Goal: Task Accomplishment & Management: Use online tool/utility

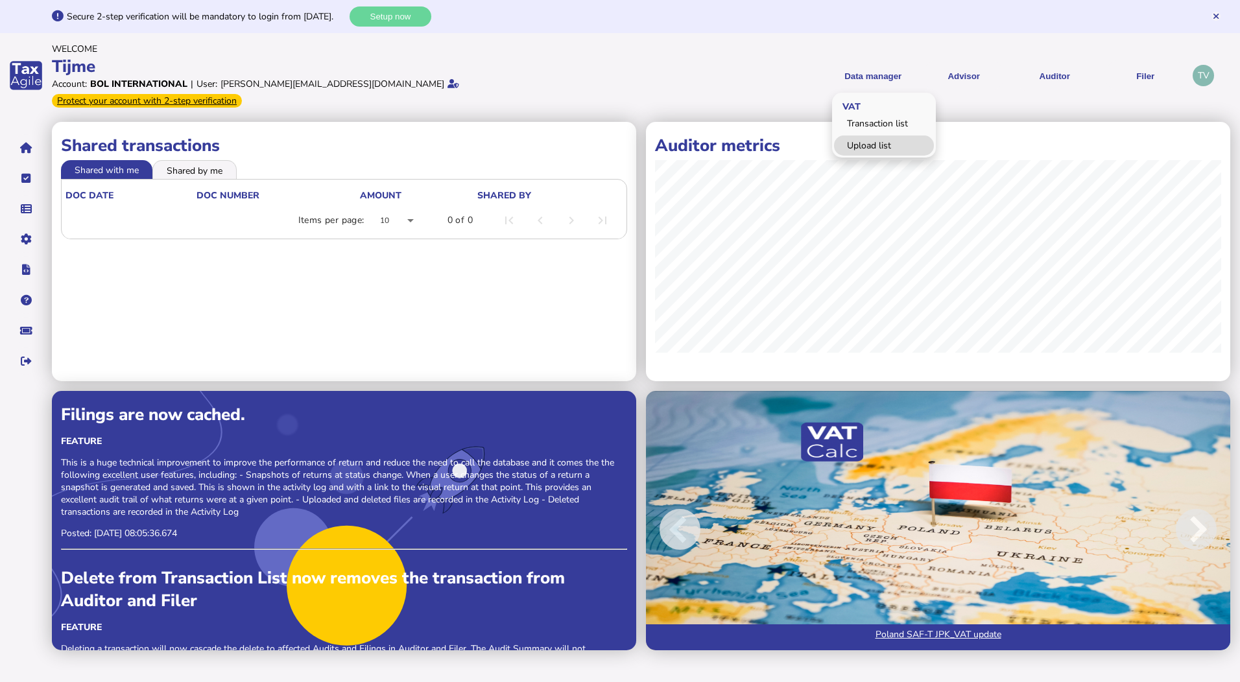
click at [869, 136] on link "Upload list" at bounding box center [884, 146] width 100 height 20
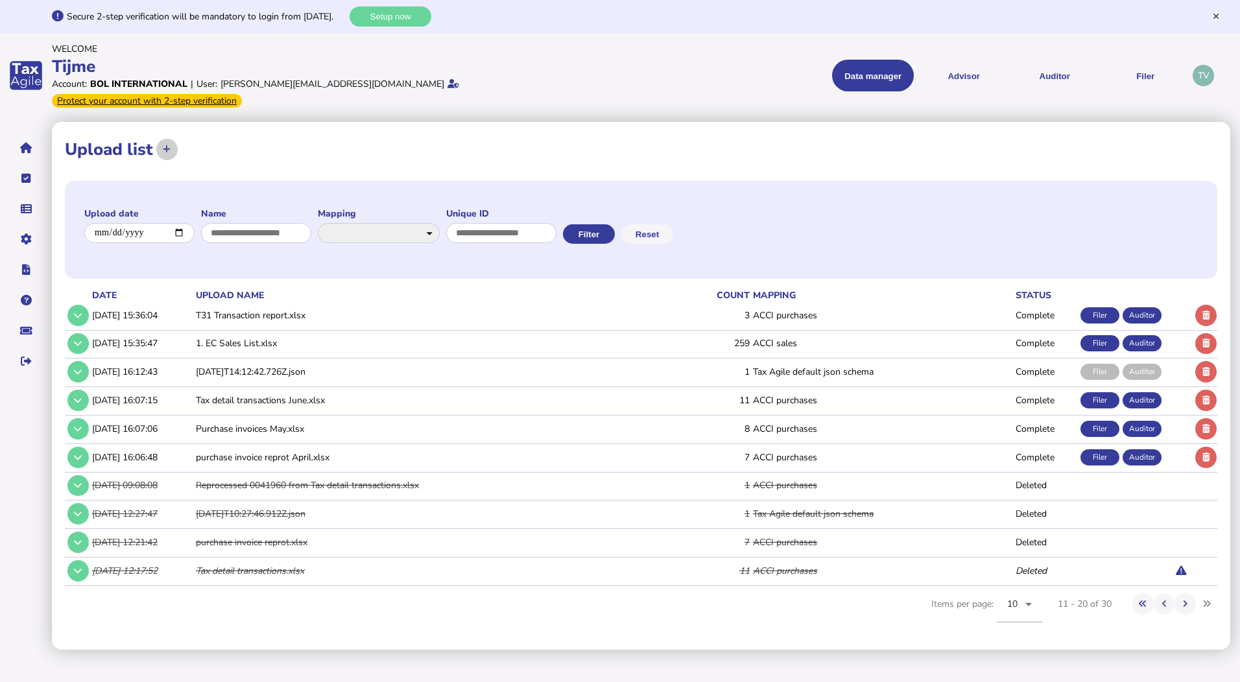
click at [165, 145] on icon at bounding box center [167, 149] width 8 height 8
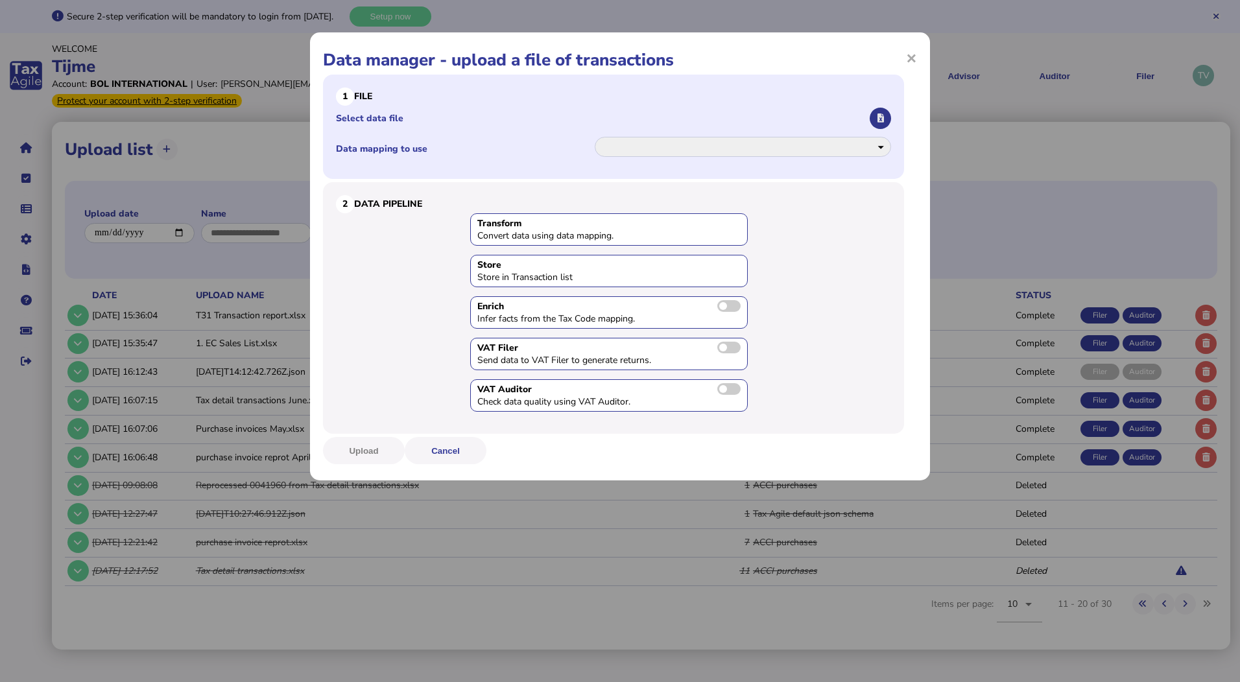
click at [876, 119] on button "button" at bounding box center [880, 118] width 21 height 21
click at [774, 154] on select "**********" at bounding box center [743, 147] width 296 height 20
select select "**********"
click at [595, 137] on select "**********" at bounding box center [743, 147] width 296 height 20
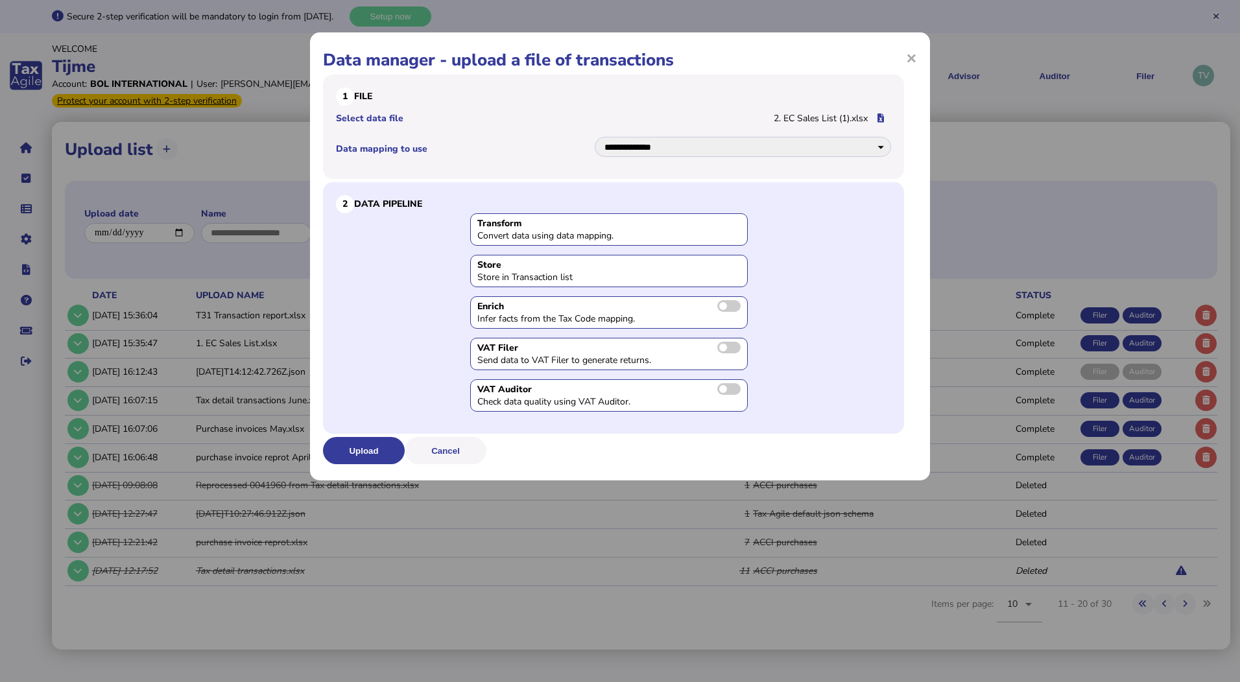
click at [728, 306] on span at bounding box center [728, 306] width 23 height 12
click at [728, 346] on span at bounding box center [728, 348] width 23 height 12
click at [725, 394] on span at bounding box center [728, 389] width 23 height 12
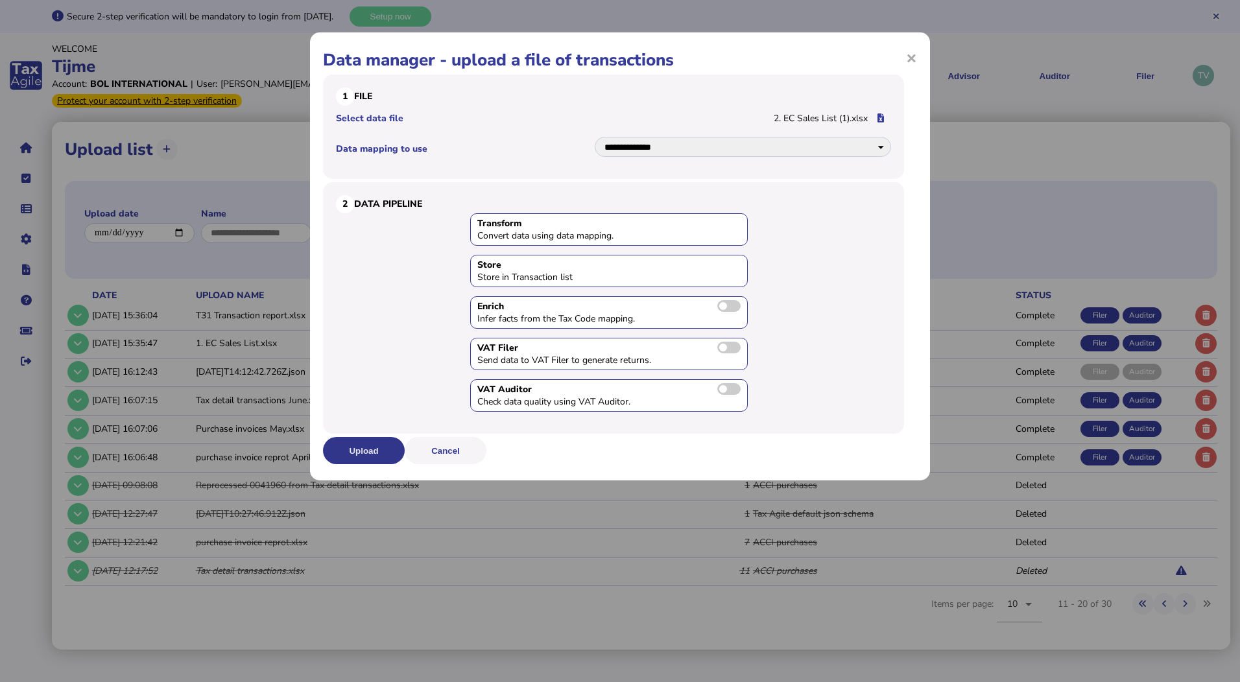
click at [379, 453] on button "Upload" at bounding box center [364, 450] width 82 height 27
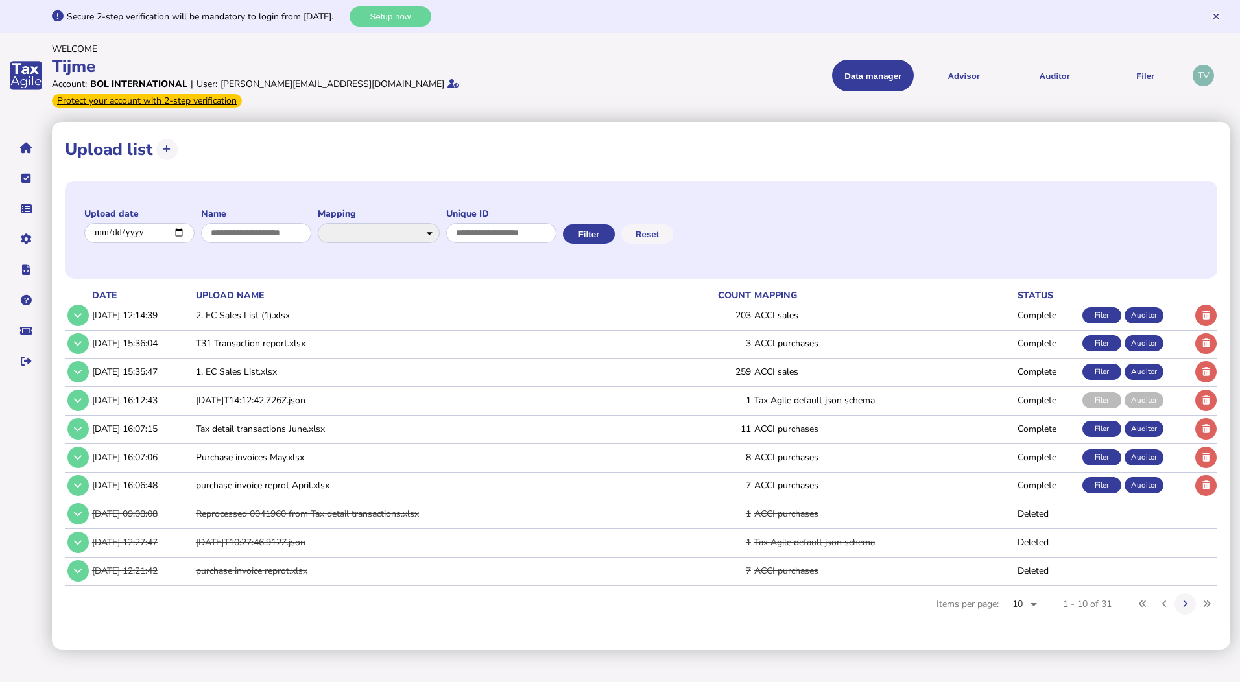
click at [1101, 307] on div "Filer" at bounding box center [1101, 315] width 39 height 16
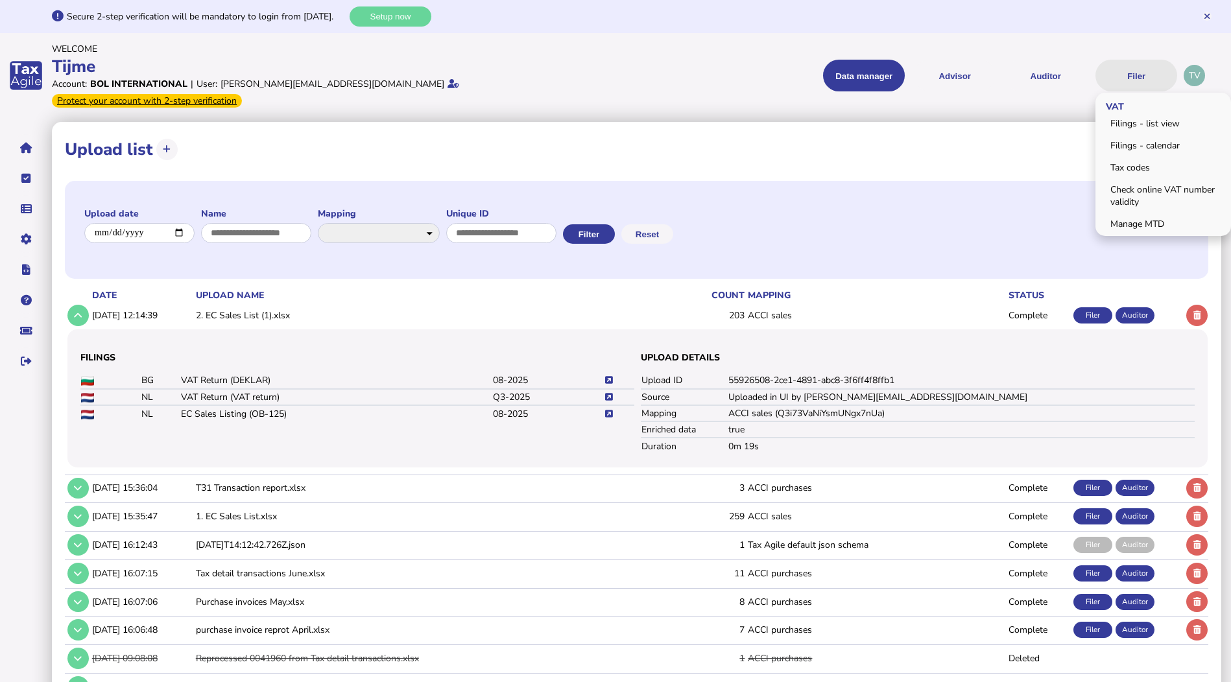
click at [1136, 71] on button "Filer" at bounding box center [1136, 76] width 82 height 32
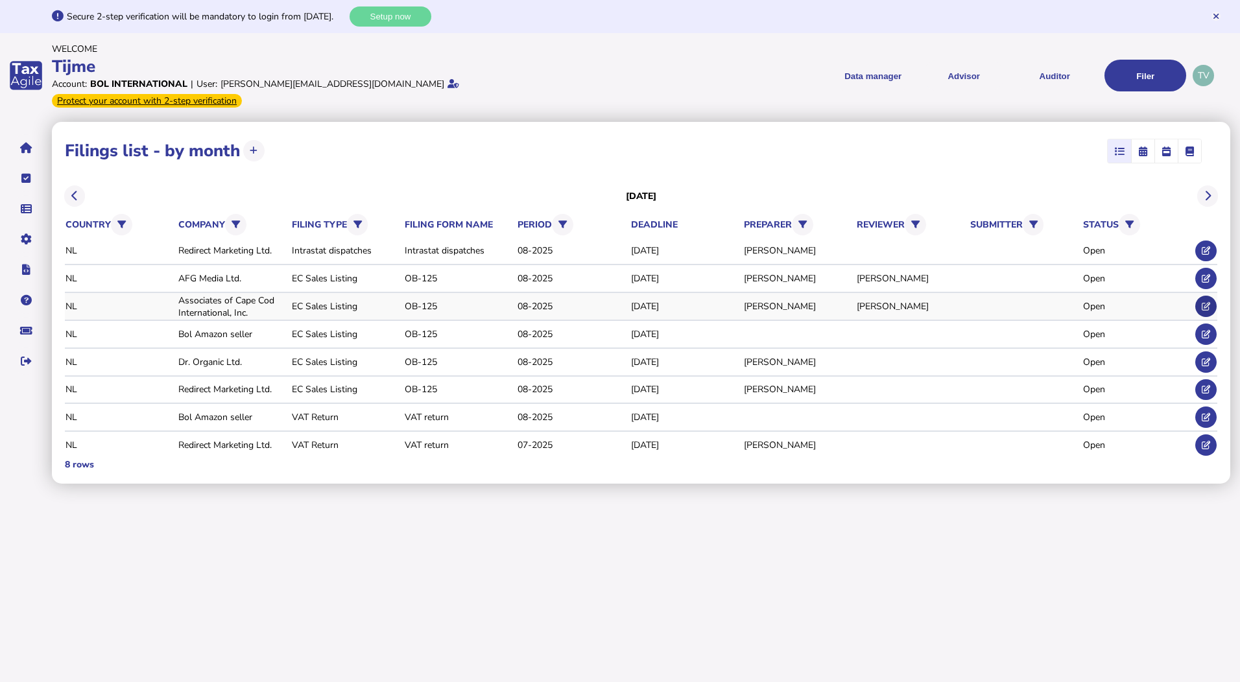
click at [1202, 302] on icon at bounding box center [1206, 306] width 8 height 8
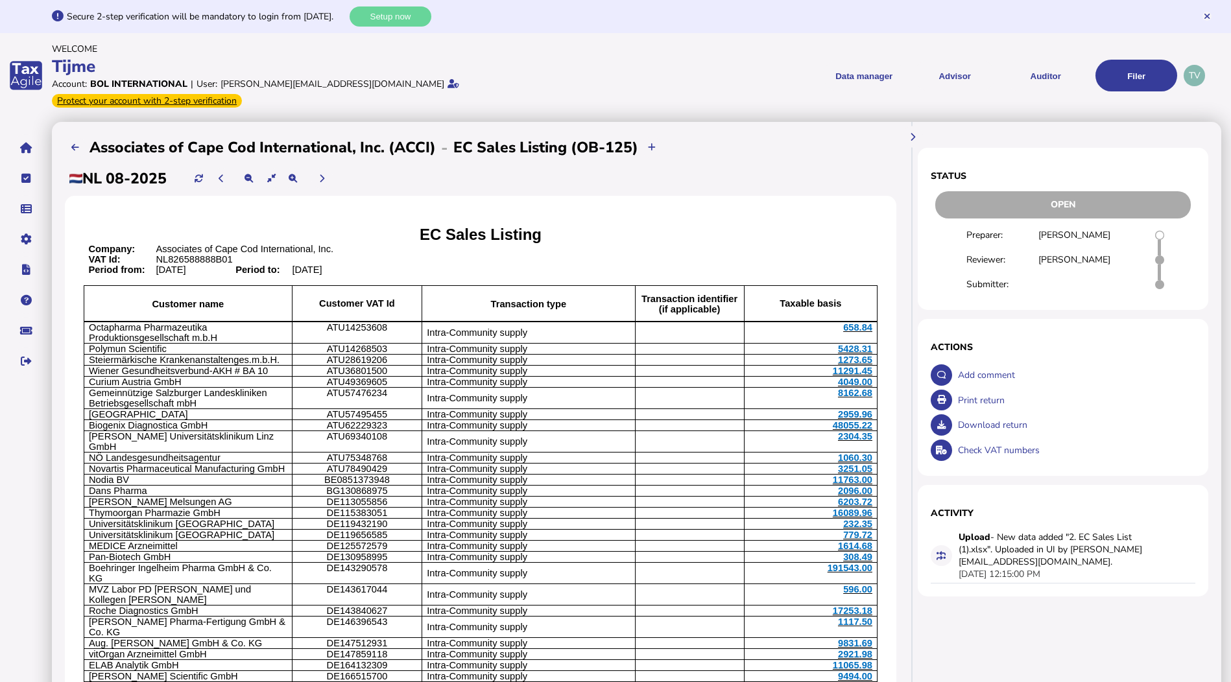
click at [986, 412] on div "Download return" at bounding box center [1075, 424] width 241 height 25
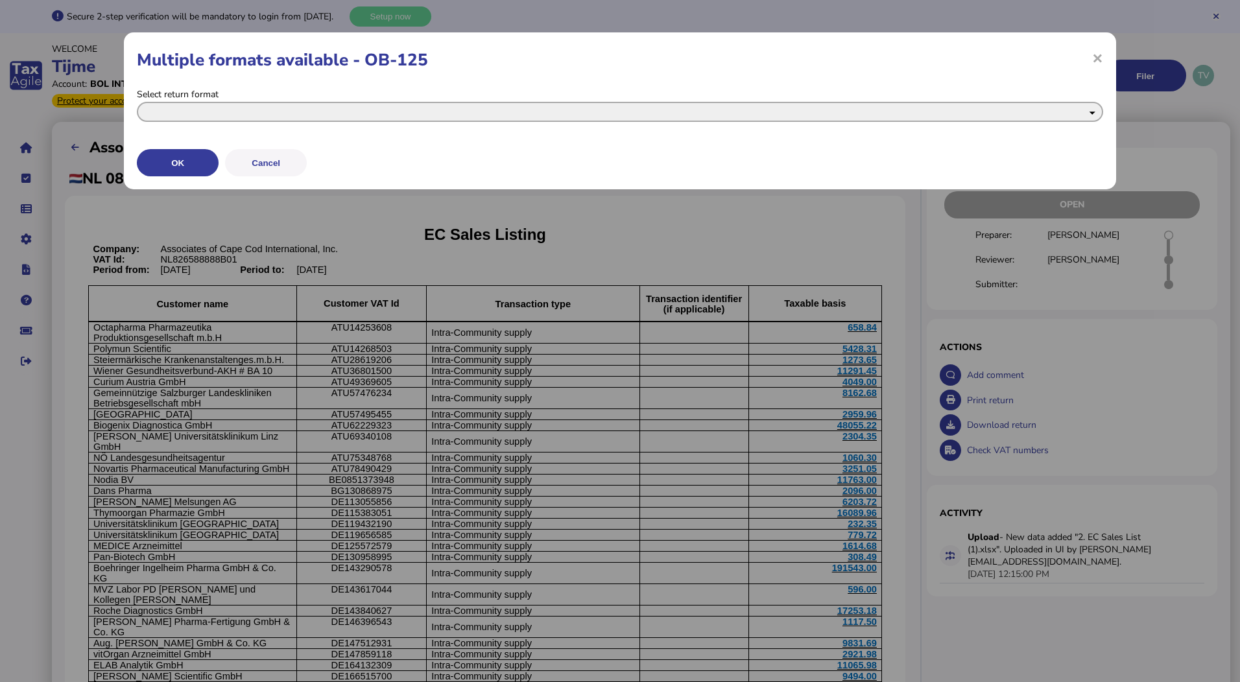
click at [265, 112] on select "**********" at bounding box center [620, 112] width 966 height 20
select select "**********"
click at [137, 102] on select "**********" at bounding box center [620, 112] width 966 height 20
click at [184, 163] on button "OK" at bounding box center [178, 162] width 82 height 27
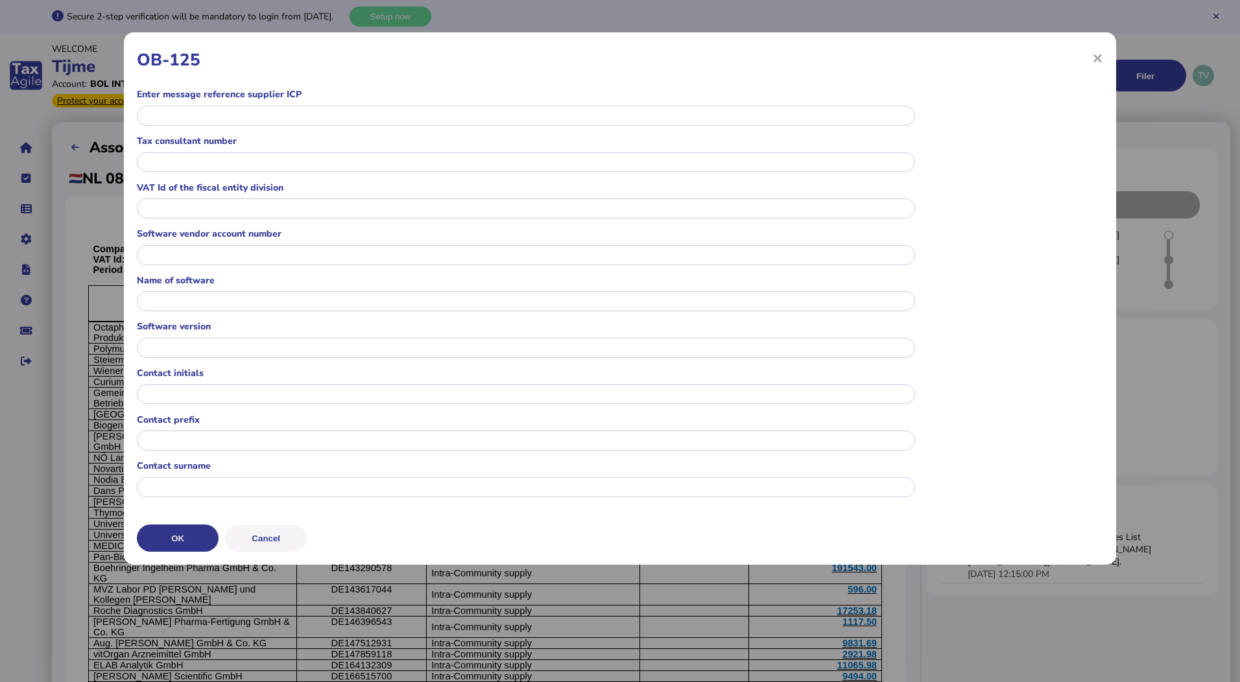
click at [184, 534] on button "OK" at bounding box center [178, 538] width 82 height 27
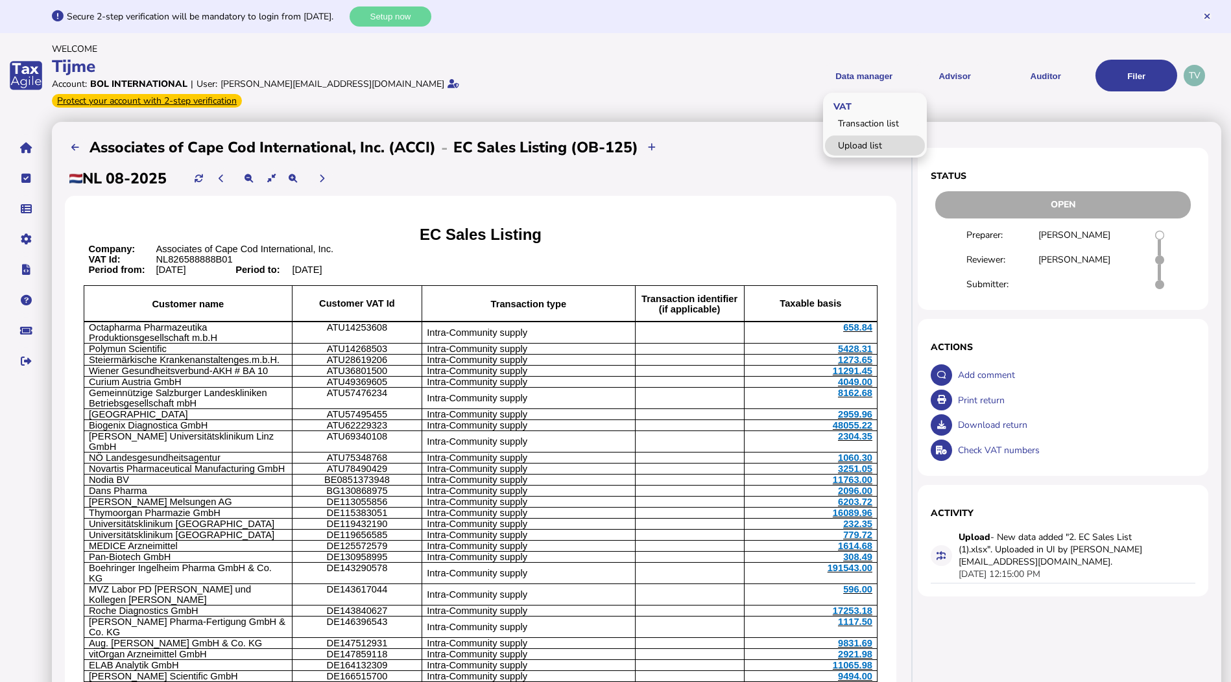
click at [844, 138] on link "Upload list" at bounding box center [875, 146] width 100 height 20
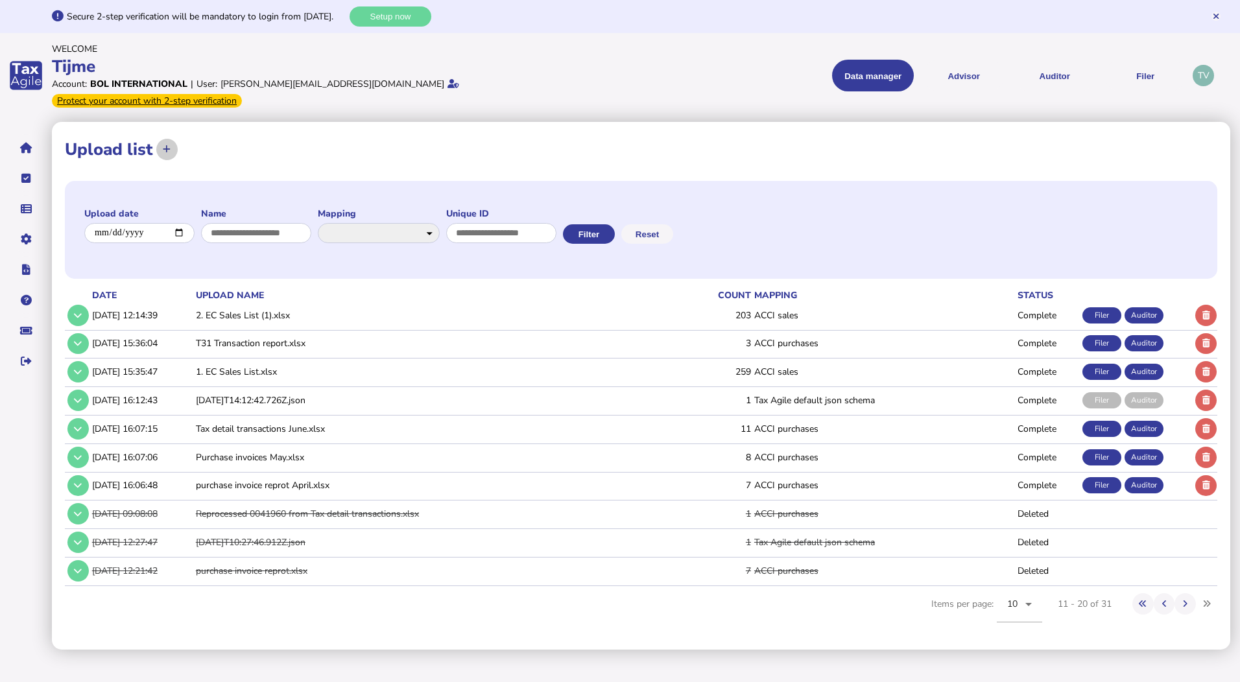
click at [165, 145] on icon at bounding box center [167, 149] width 8 height 8
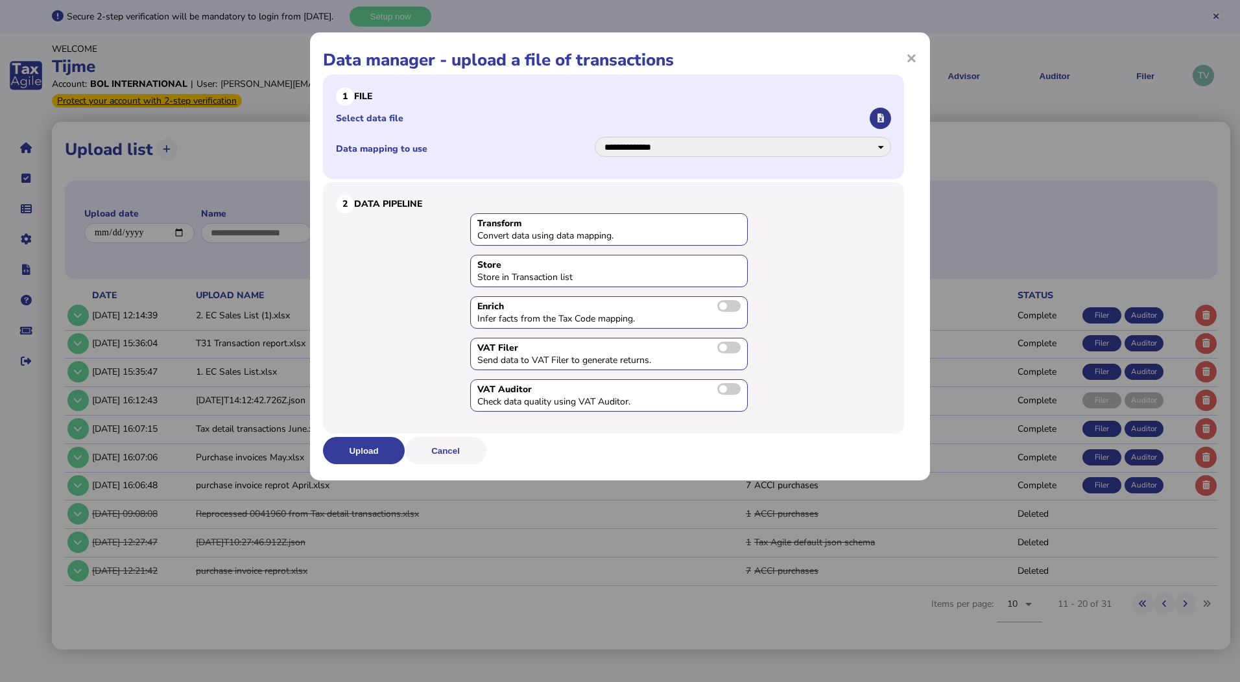
click at [876, 114] on button "button" at bounding box center [880, 118] width 21 height 21
click at [687, 152] on select "**********" at bounding box center [743, 147] width 296 height 20
select select "**********"
click at [595, 137] on select "**********" at bounding box center [743, 147] width 296 height 20
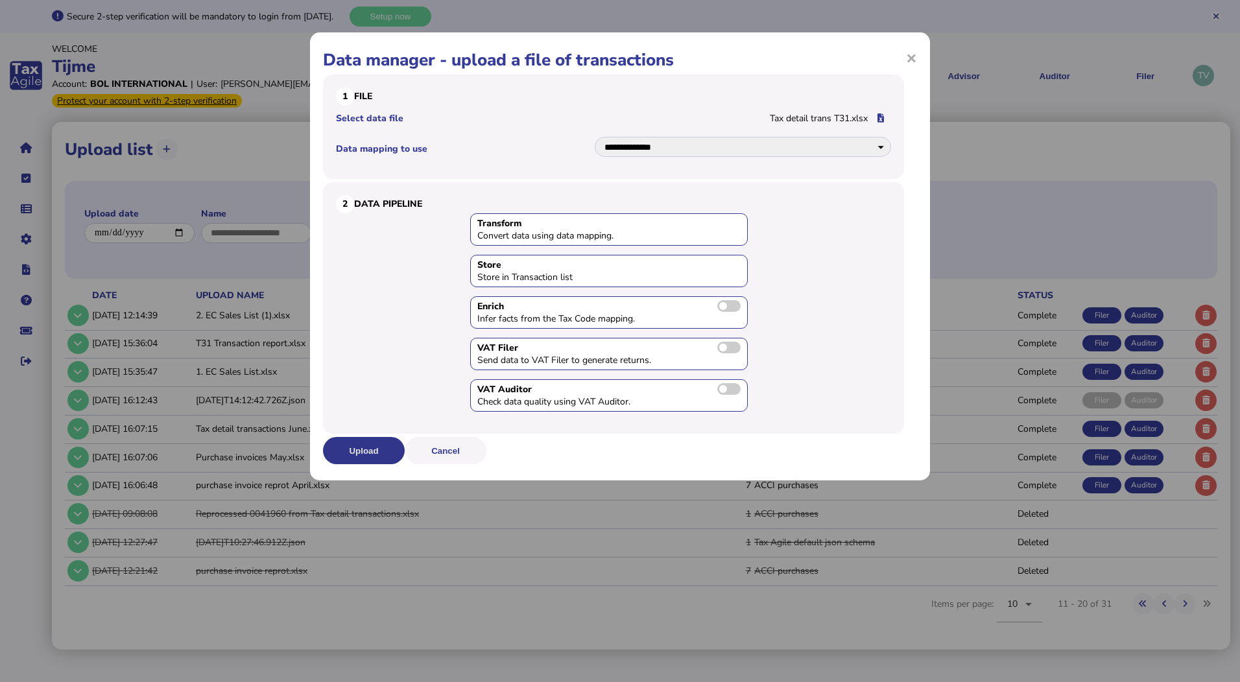
click at [368, 455] on button "Upload" at bounding box center [364, 450] width 82 height 27
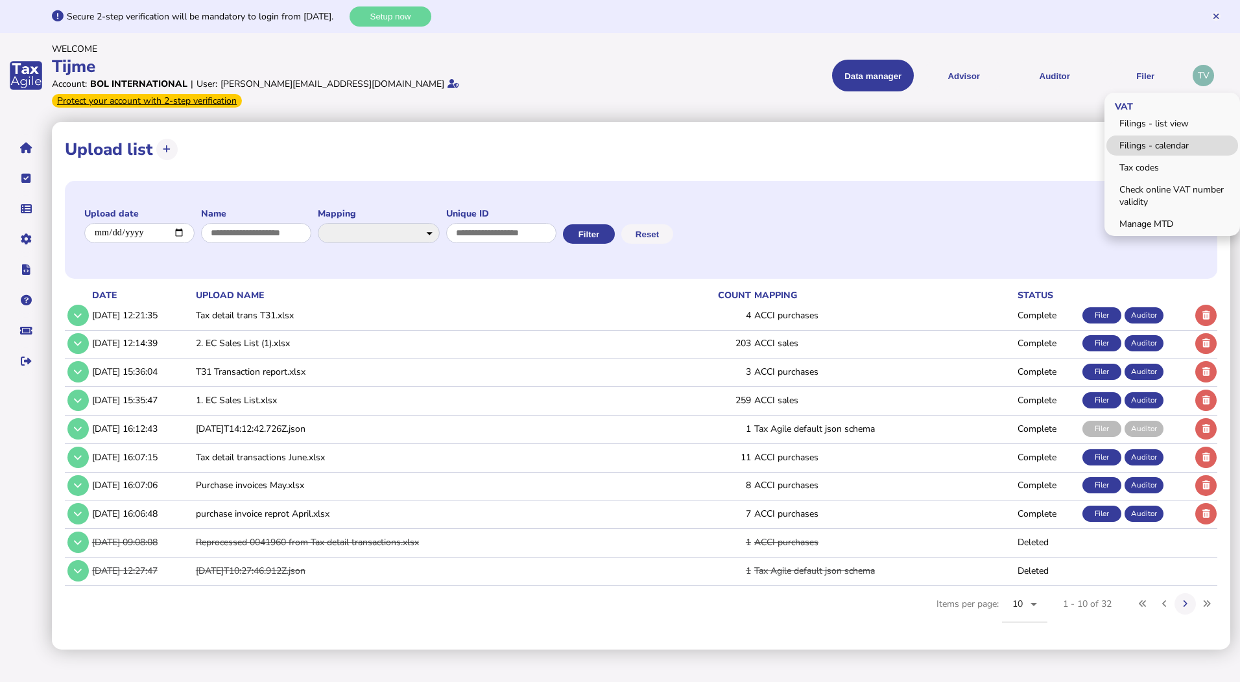
click at [1145, 137] on link "Filings - calendar" at bounding box center [1172, 146] width 132 height 20
select select
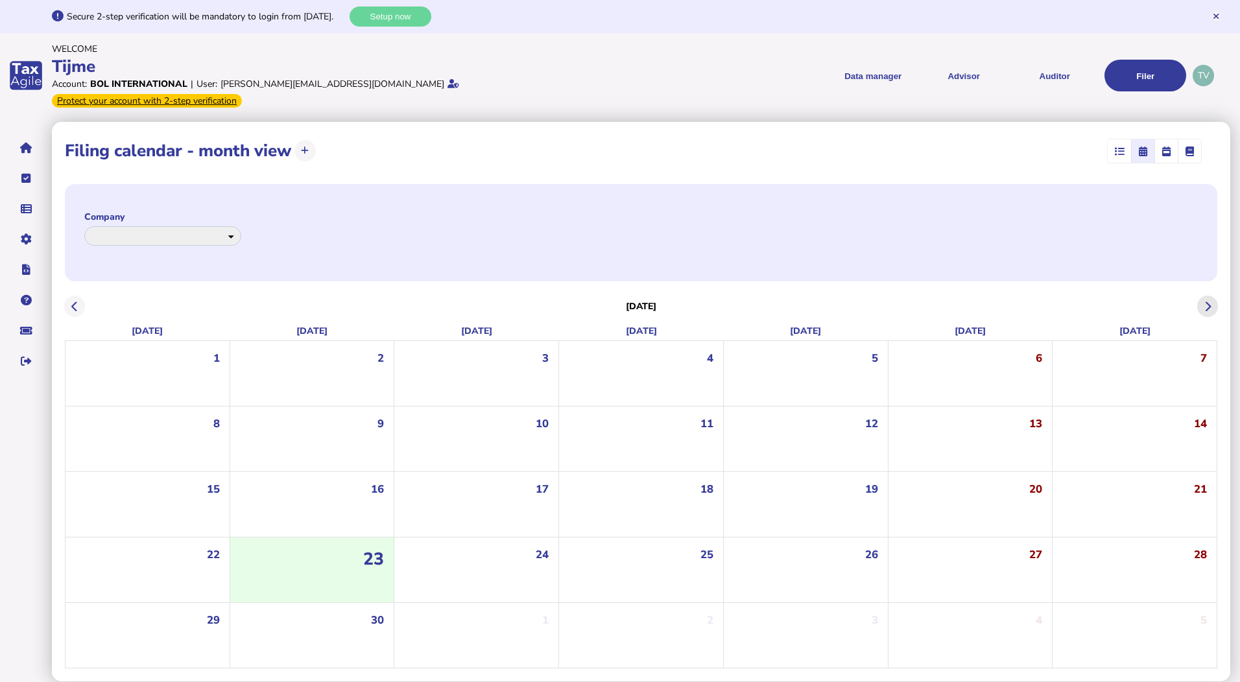
click at [1211, 296] on button at bounding box center [1207, 306] width 21 height 21
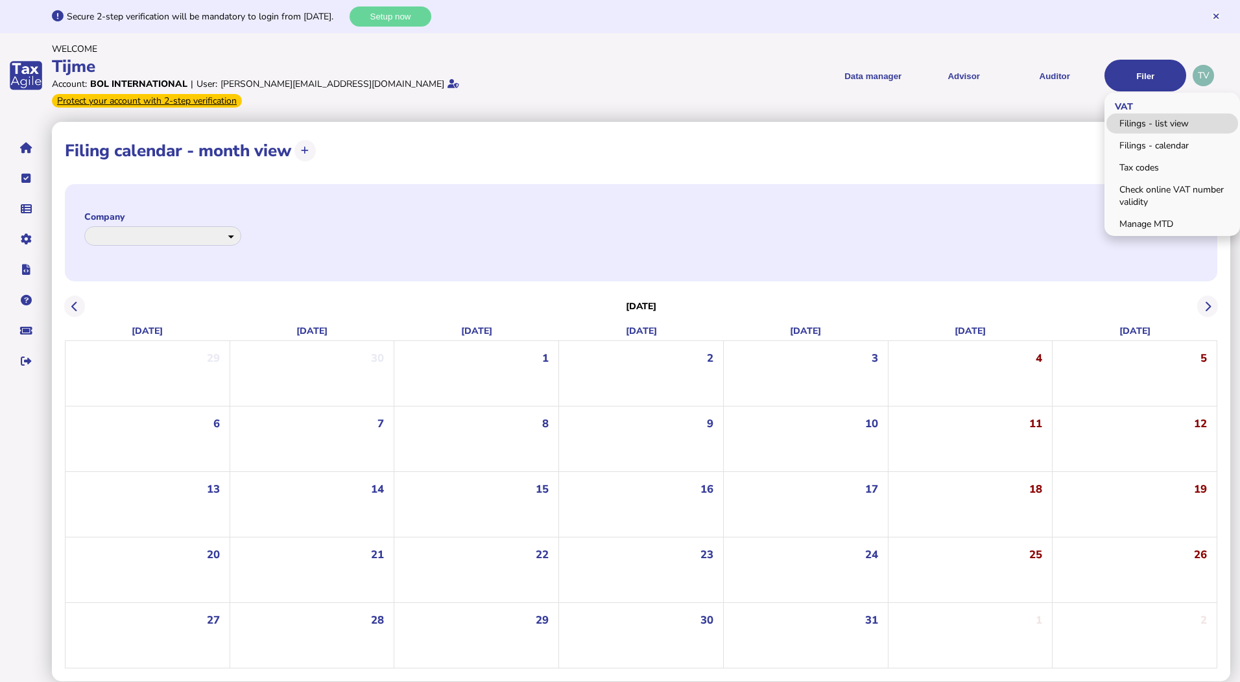
click at [1148, 114] on link "Filings - list view" at bounding box center [1172, 124] width 132 height 20
click at [1149, 119] on link "Filings - list view" at bounding box center [1172, 124] width 132 height 20
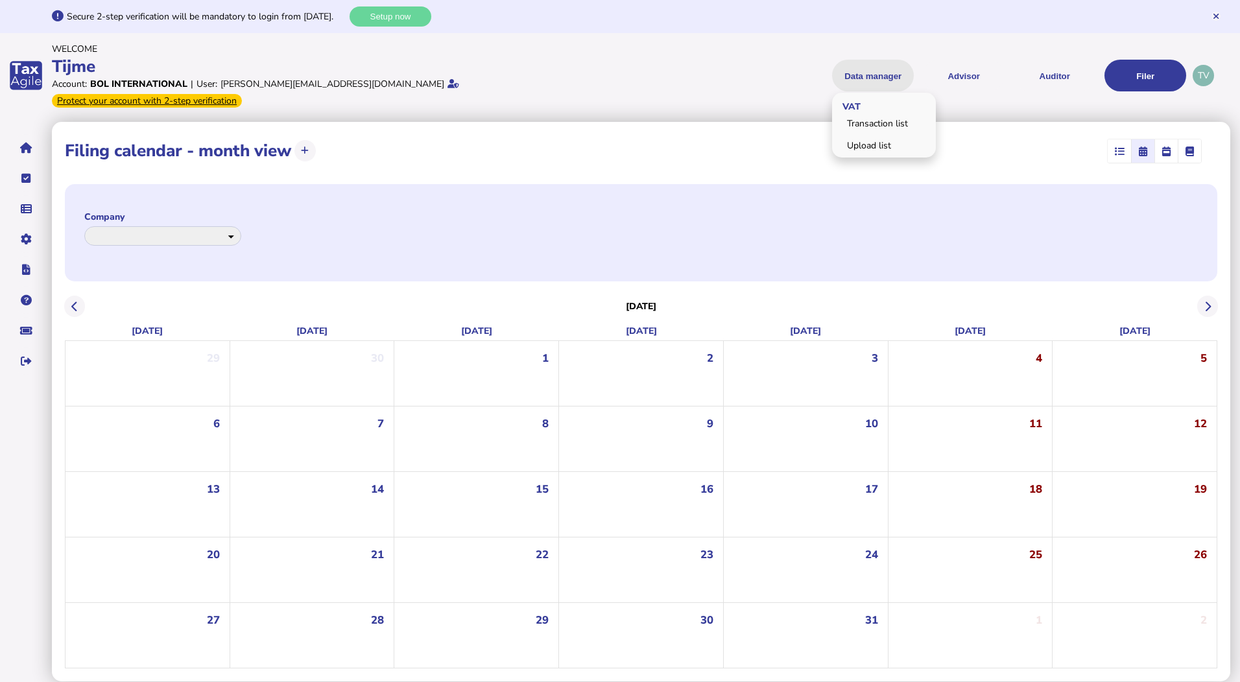
click at [881, 65] on button "Data manager" at bounding box center [873, 76] width 82 height 32
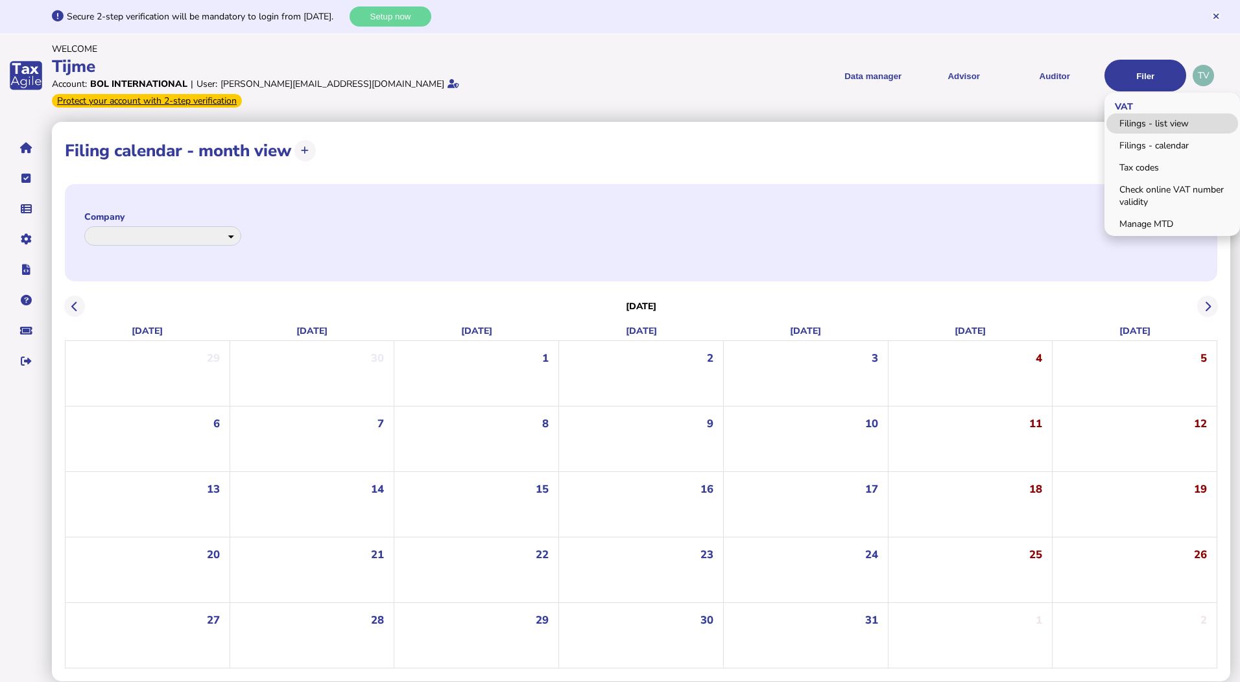
click at [1145, 114] on link "Filings - list view" at bounding box center [1172, 124] width 132 height 20
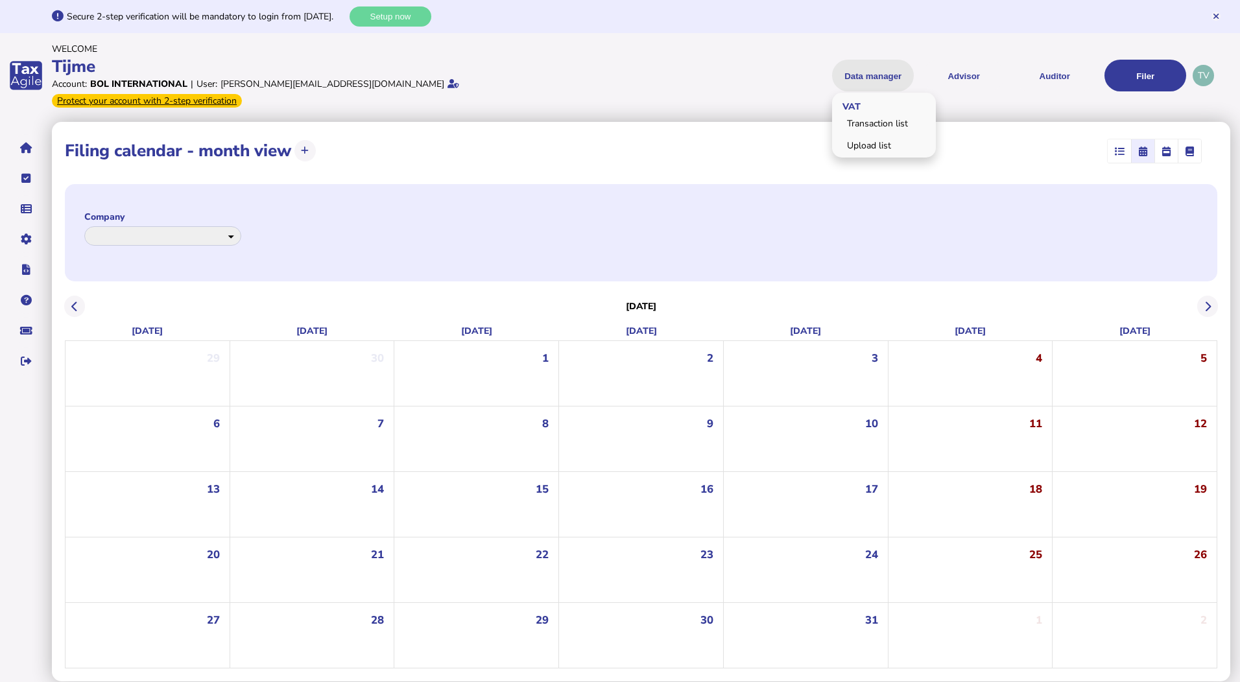
click at [872, 72] on button "Data manager" at bounding box center [873, 76] width 82 height 32
click at [872, 136] on link "Upload list" at bounding box center [884, 146] width 100 height 20
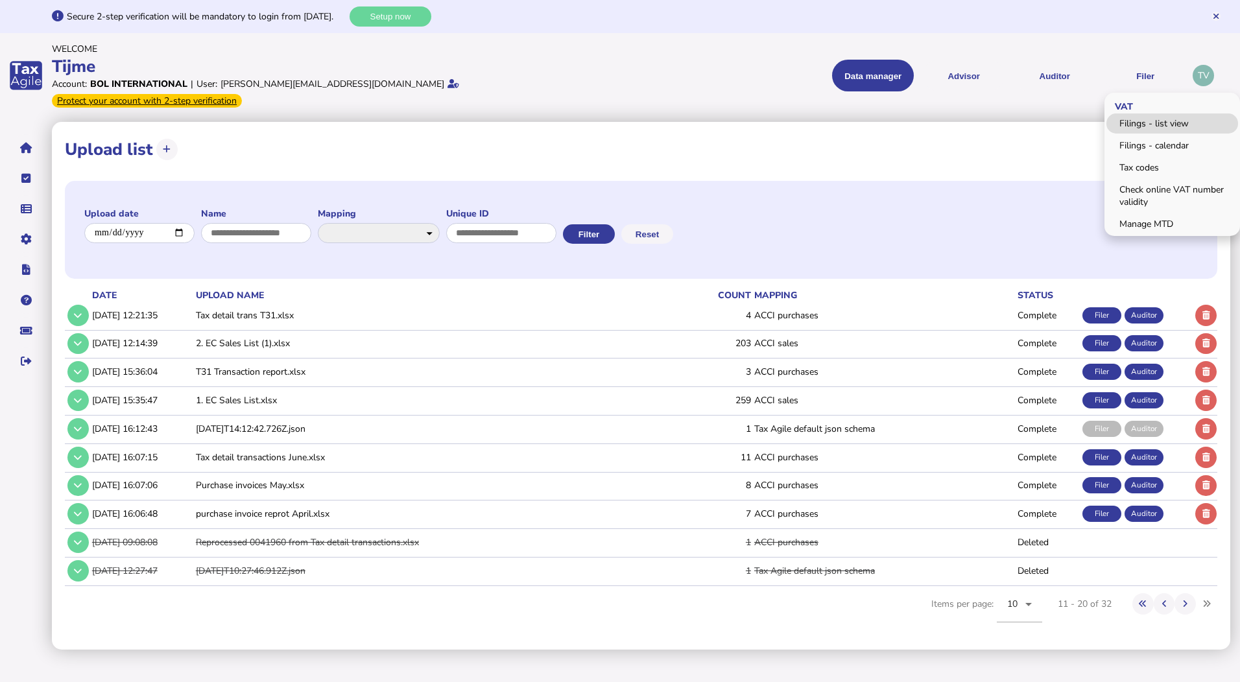
click at [1130, 117] on link "Filings - list view" at bounding box center [1172, 124] width 132 height 20
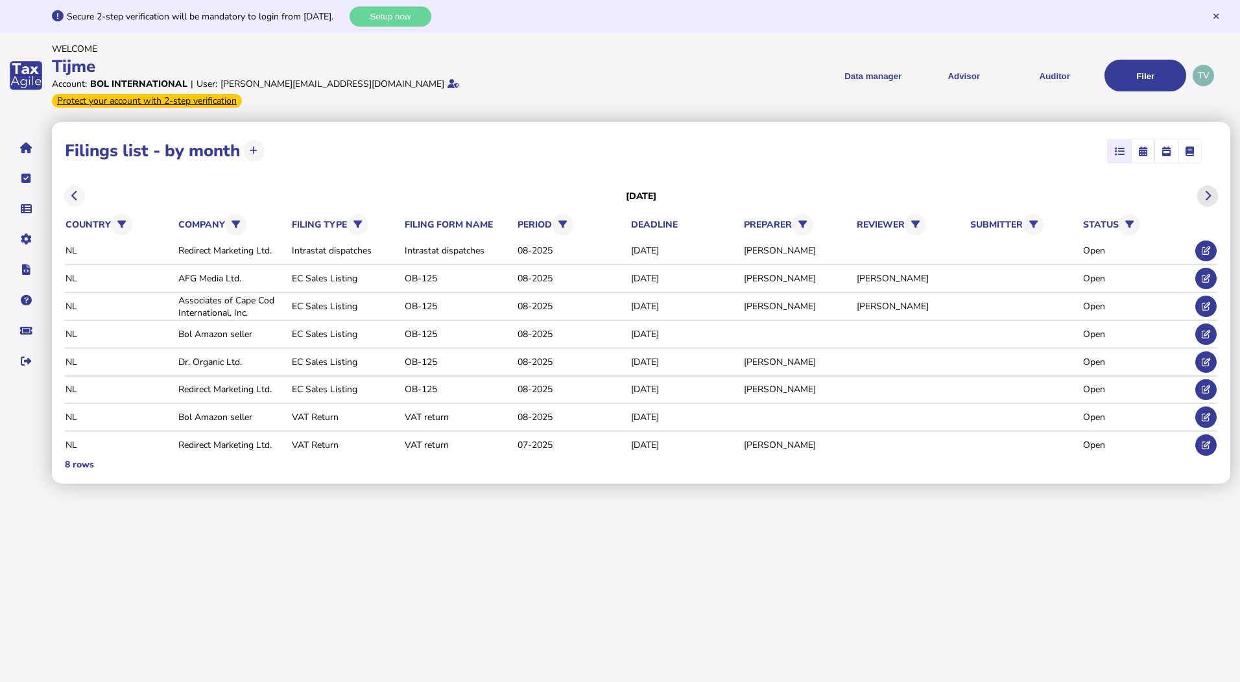
click at [1207, 196] on icon at bounding box center [1207, 196] width 6 height 1
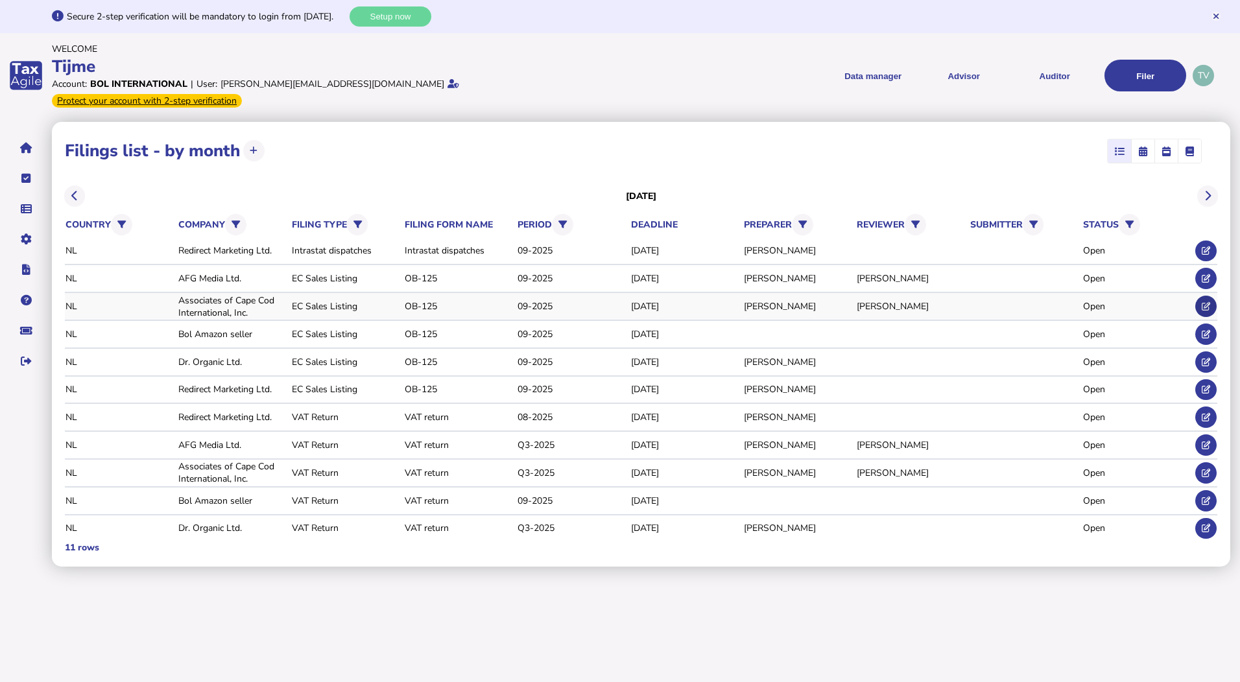
click at [1207, 302] on icon at bounding box center [1206, 306] width 8 height 8
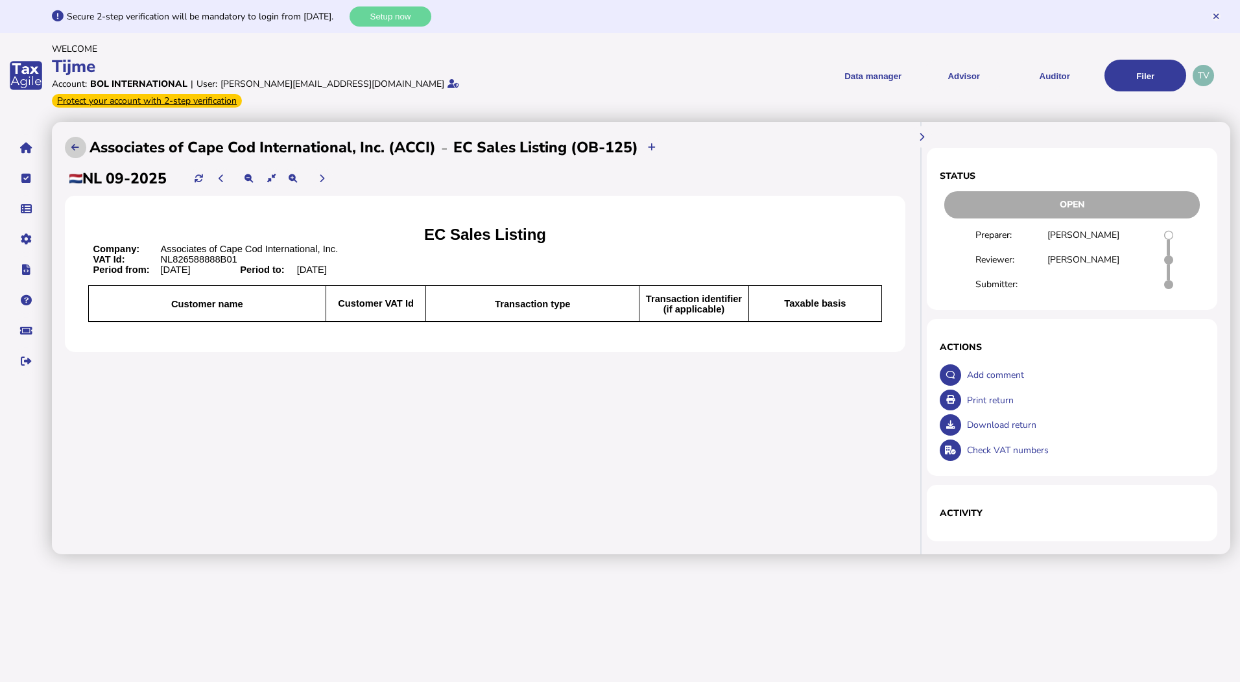
click at [73, 143] on icon at bounding box center [75, 147] width 8 height 8
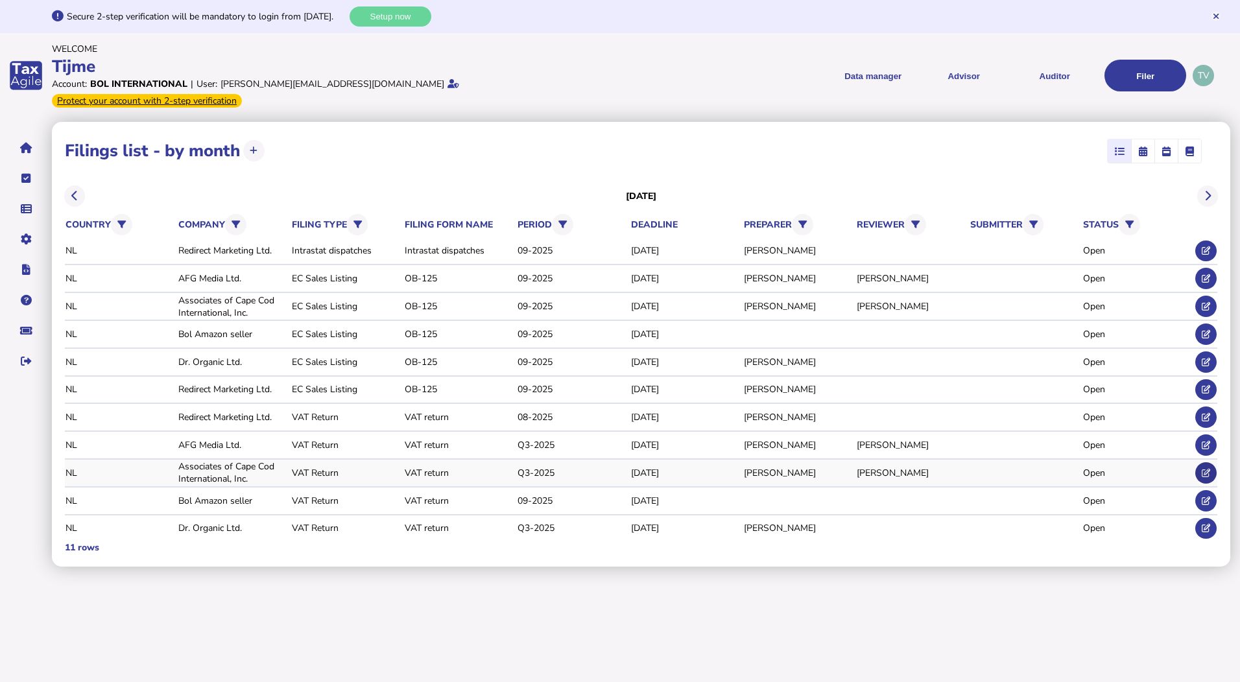
click at [1207, 469] on icon at bounding box center [1206, 473] width 8 height 8
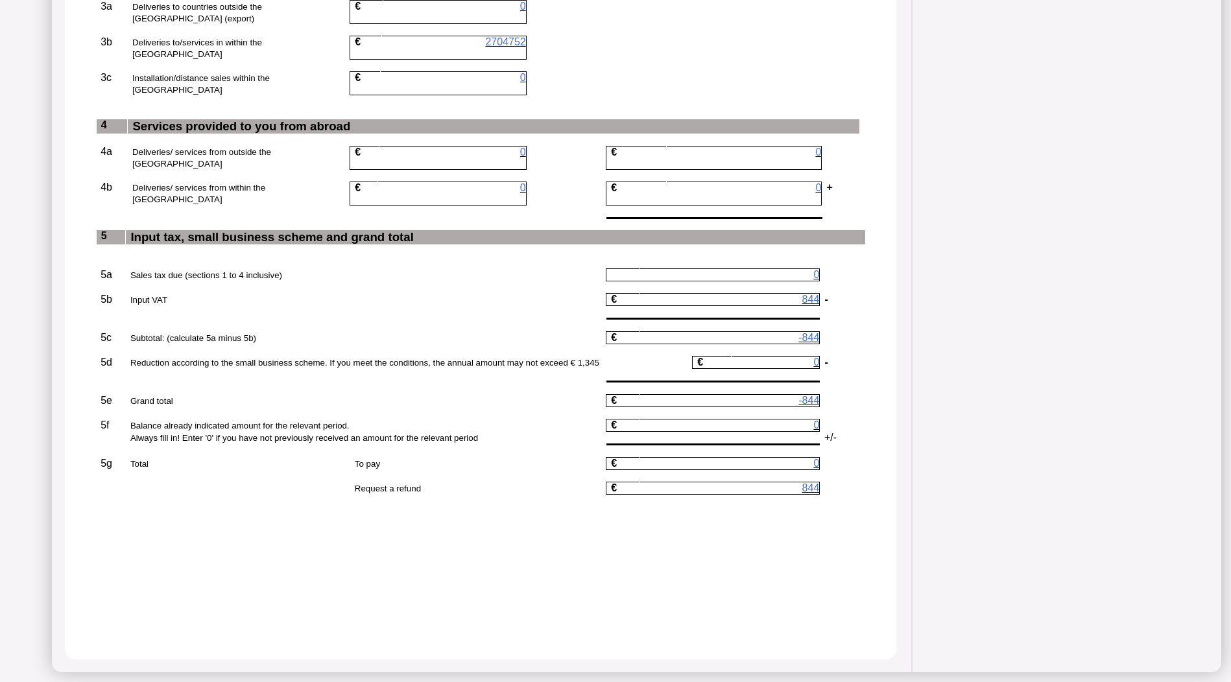
scroll to position [1015, 0]
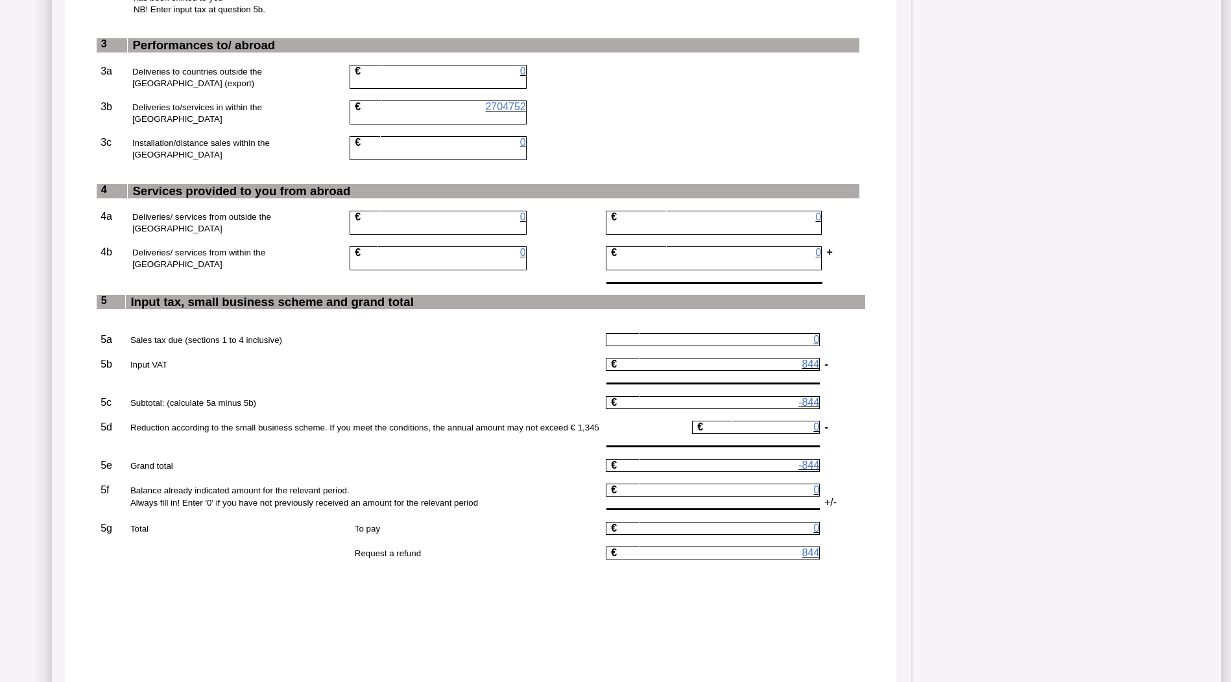
click at [820, 359] on span "844" at bounding box center [811, 364] width 18 height 11
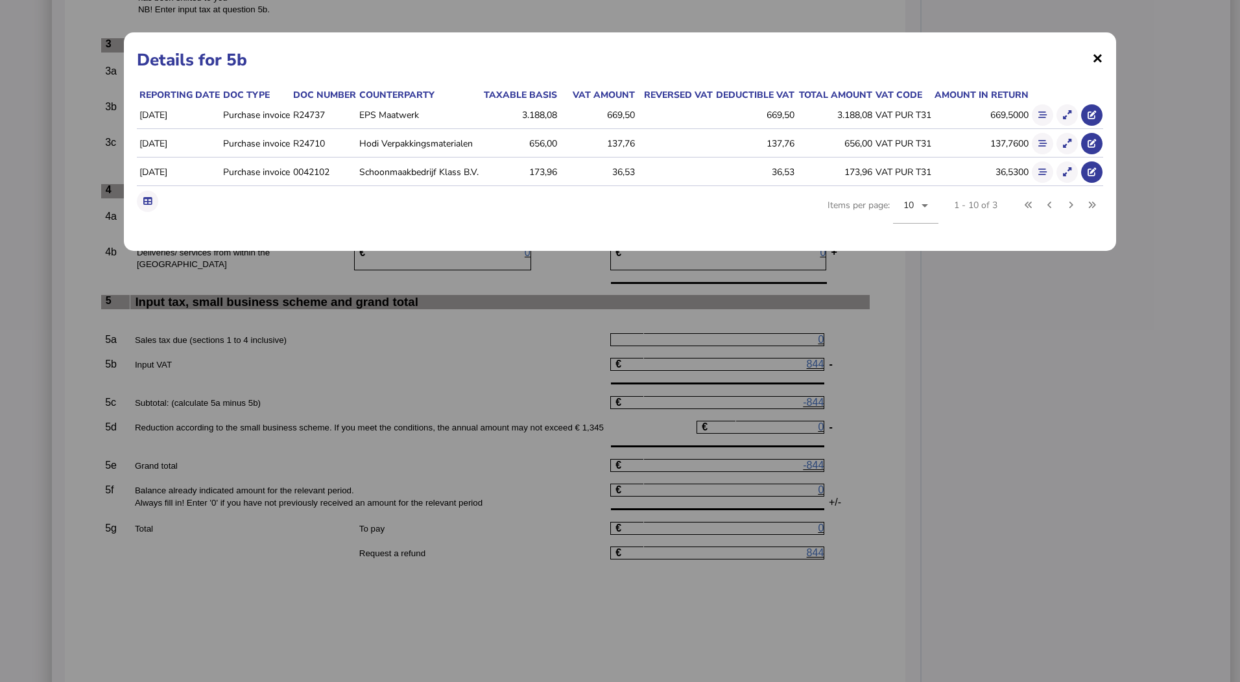
click at [1100, 59] on span "×" at bounding box center [1097, 57] width 11 height 25
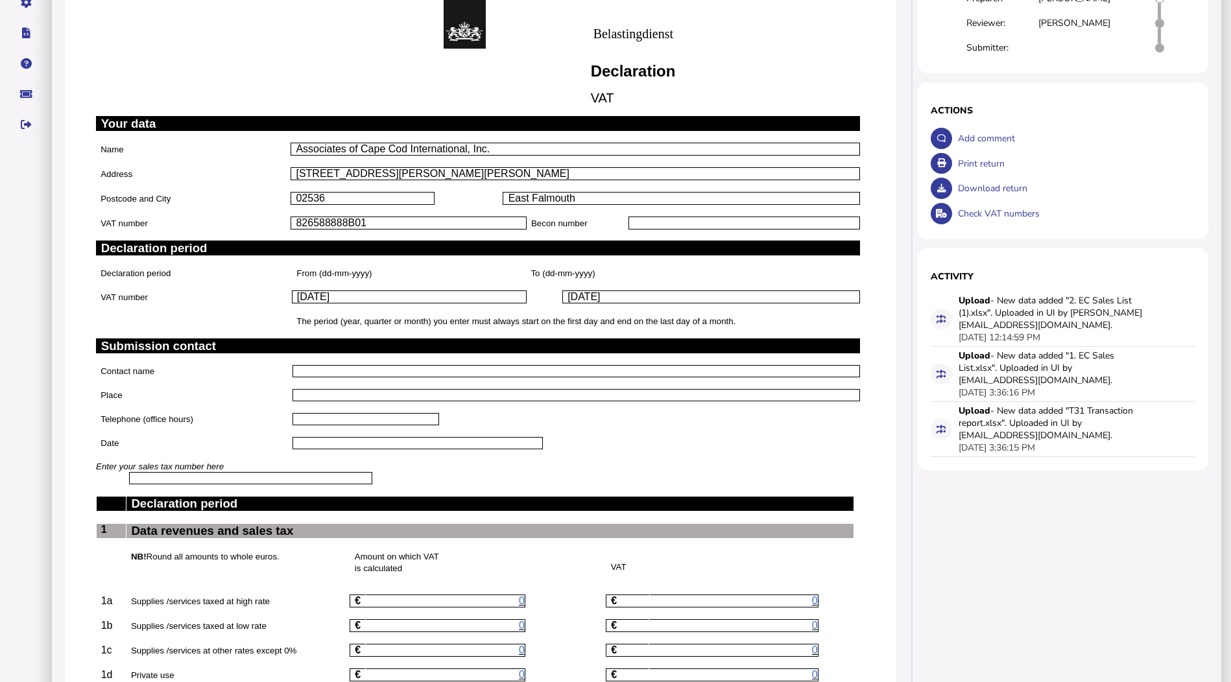
scroll to position [0, 0]
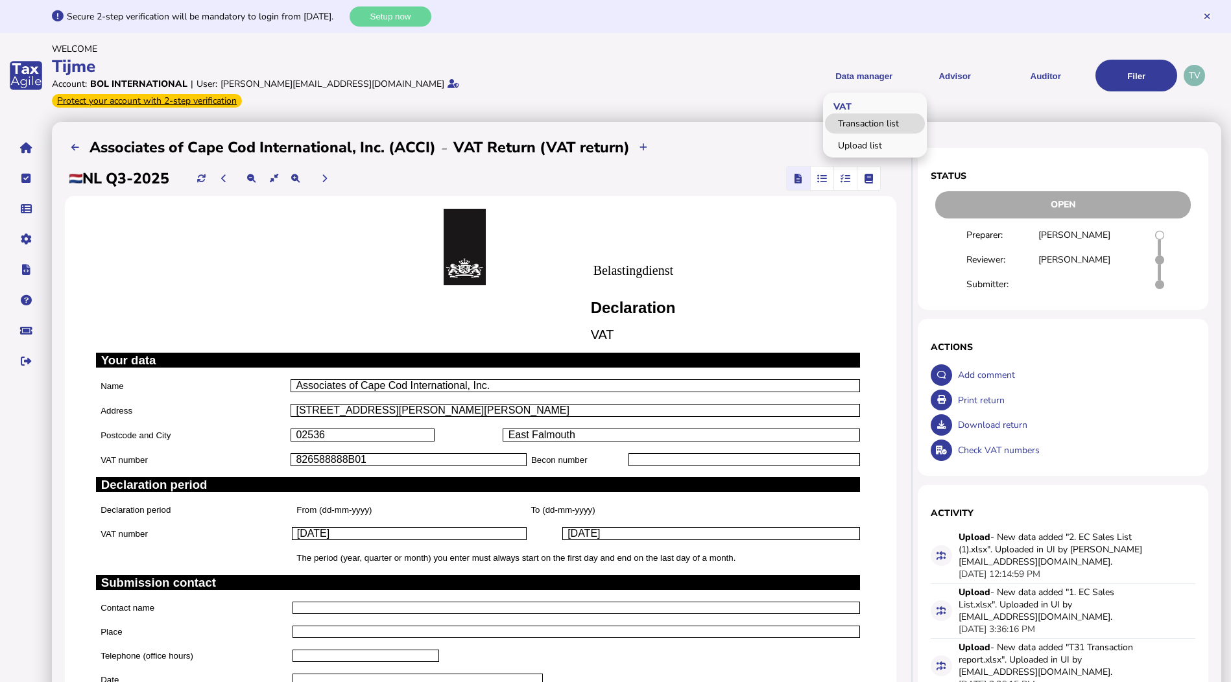
click at [877, 114] on link "Transaction list" at bounding box center [875, 124] width 100 height 20
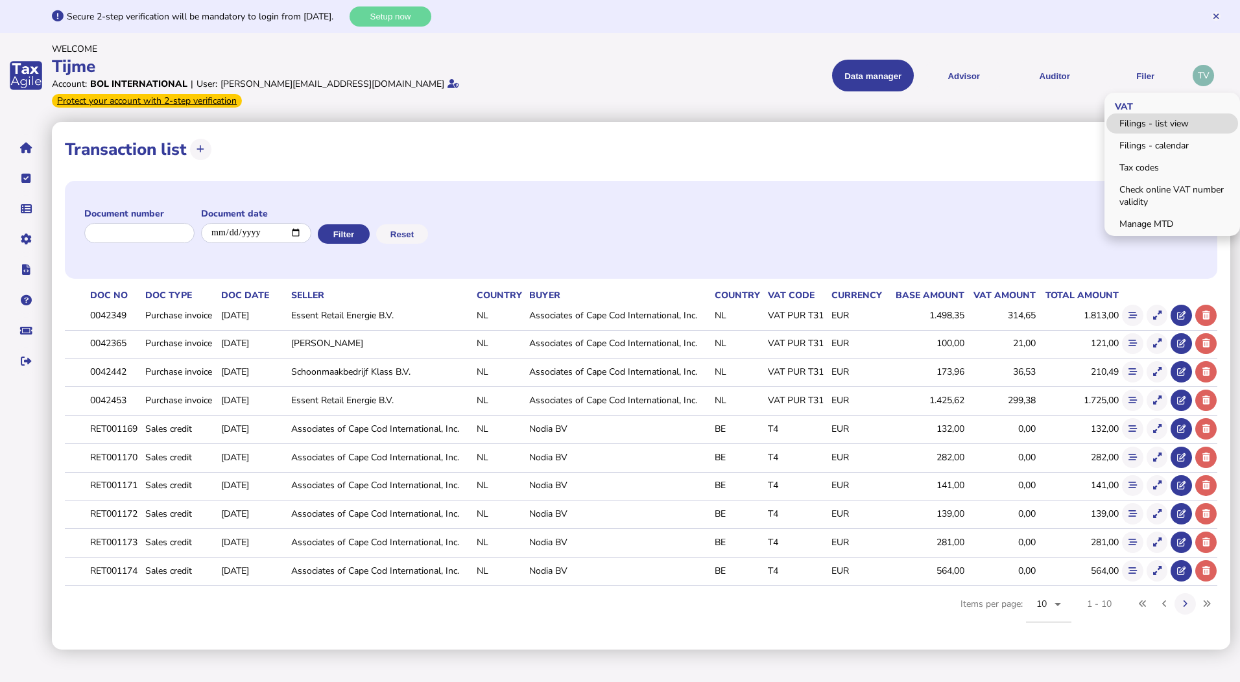
click at [1142, 117] on link "Filings - list view" at bounding box center [1172, 124] width 132 height 20
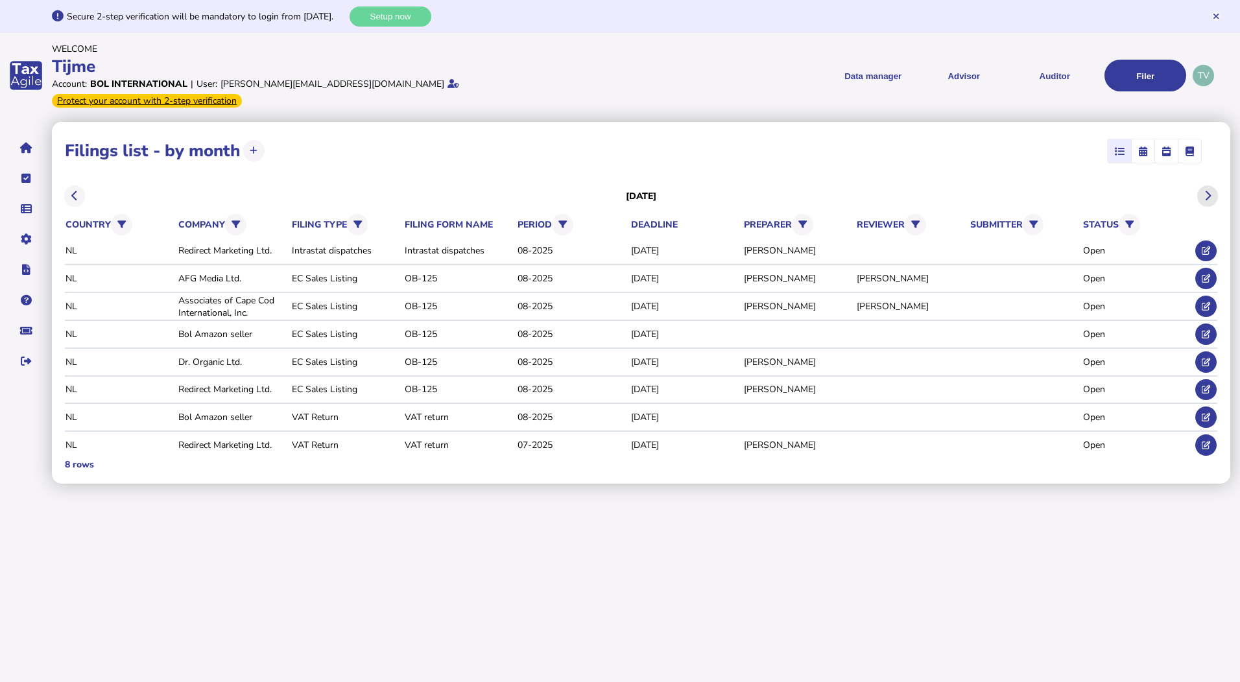
click at [1207, 196] on icon at bounding box center [1207, 196] width 6 height 1
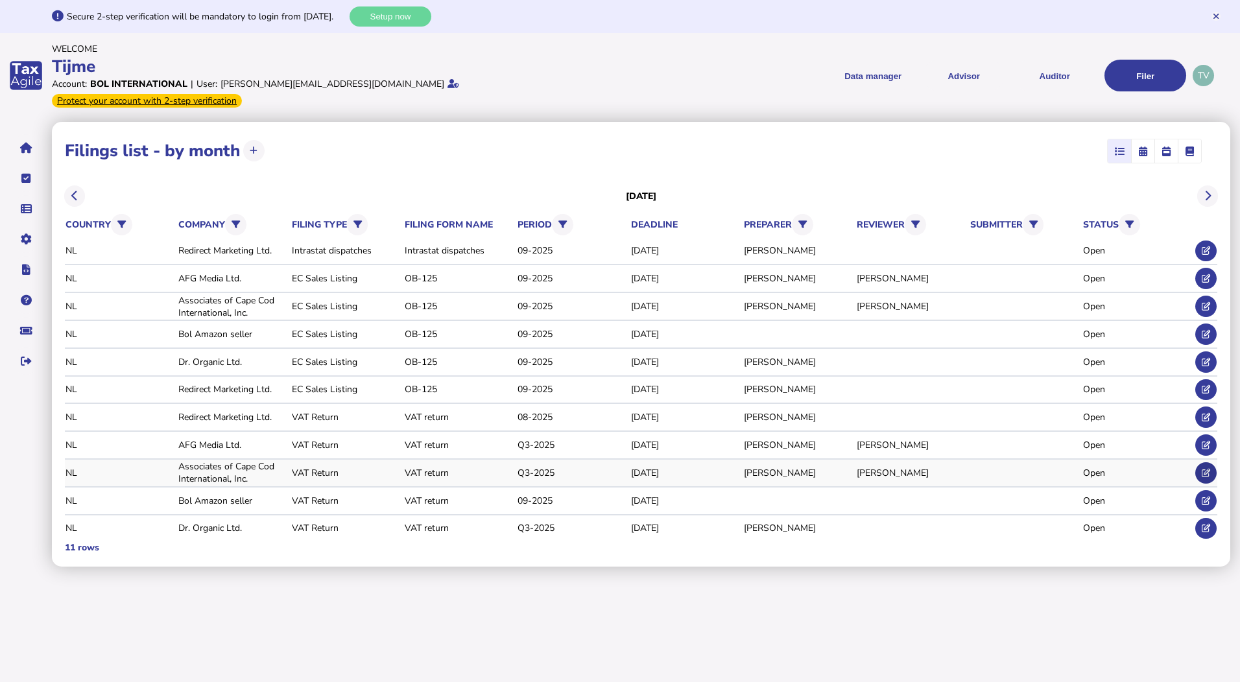
click at [1202, 469] on icon at bounding box center [1206, 473] width 8 height 8
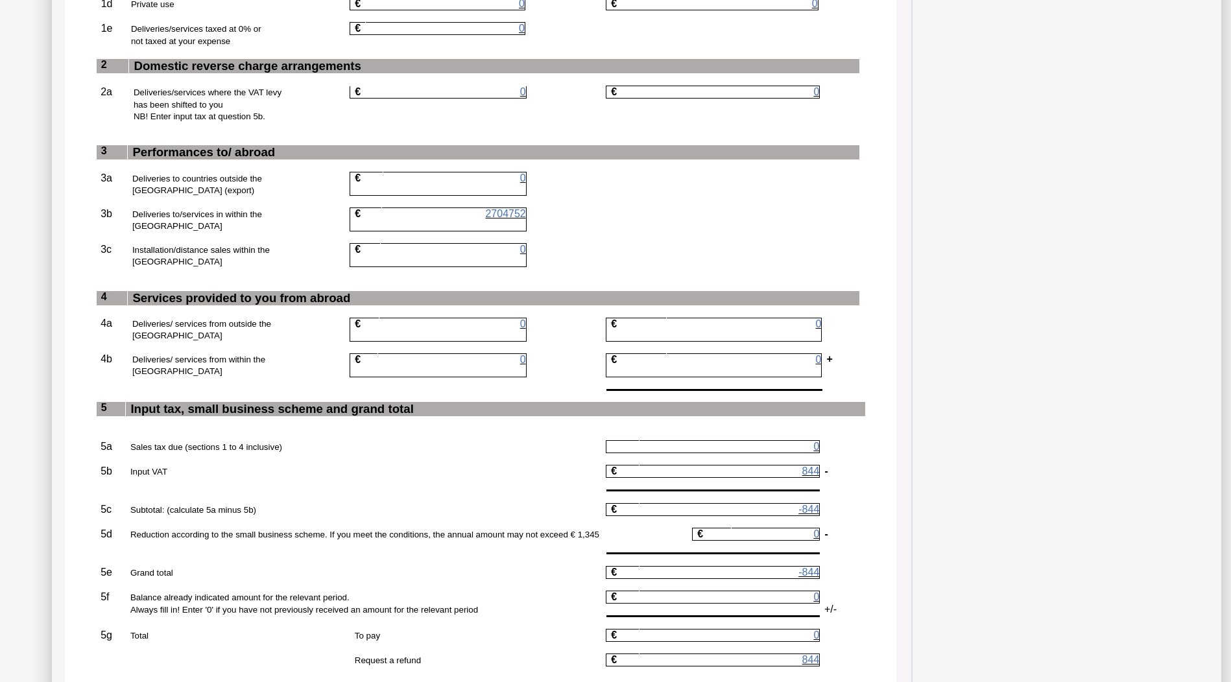
scroll to position [973, 0]
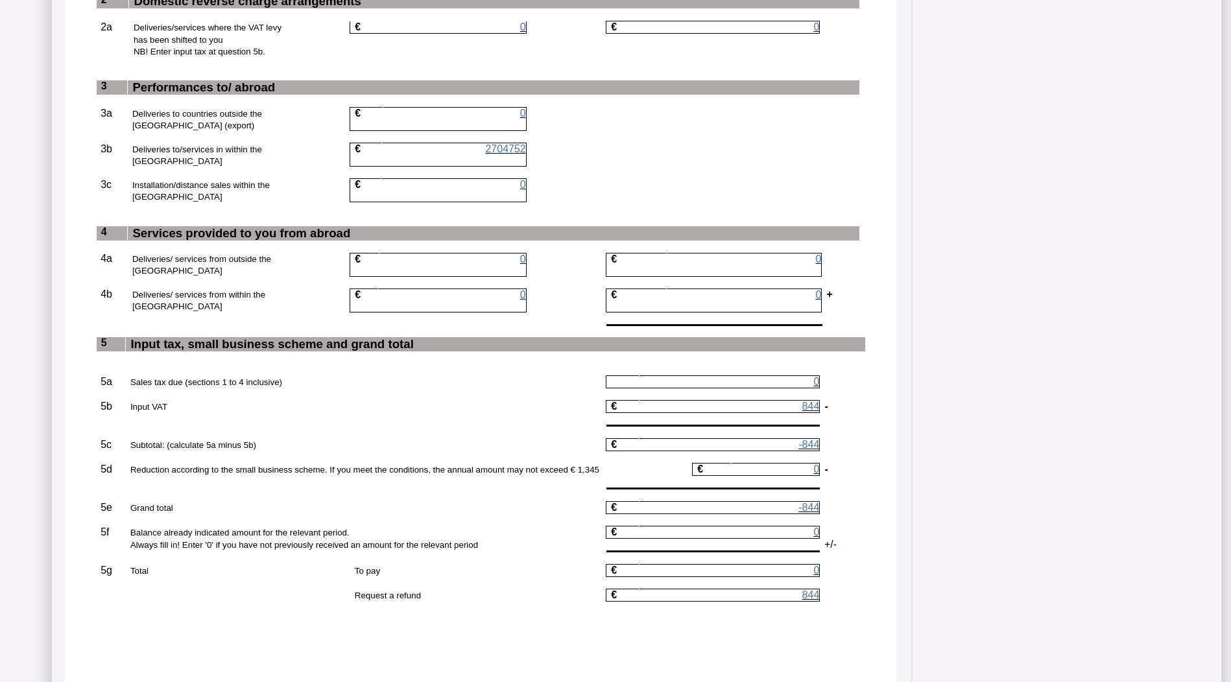
click at [820, 401] on span "844" at bounding box center [811, 406] width 18 height 11
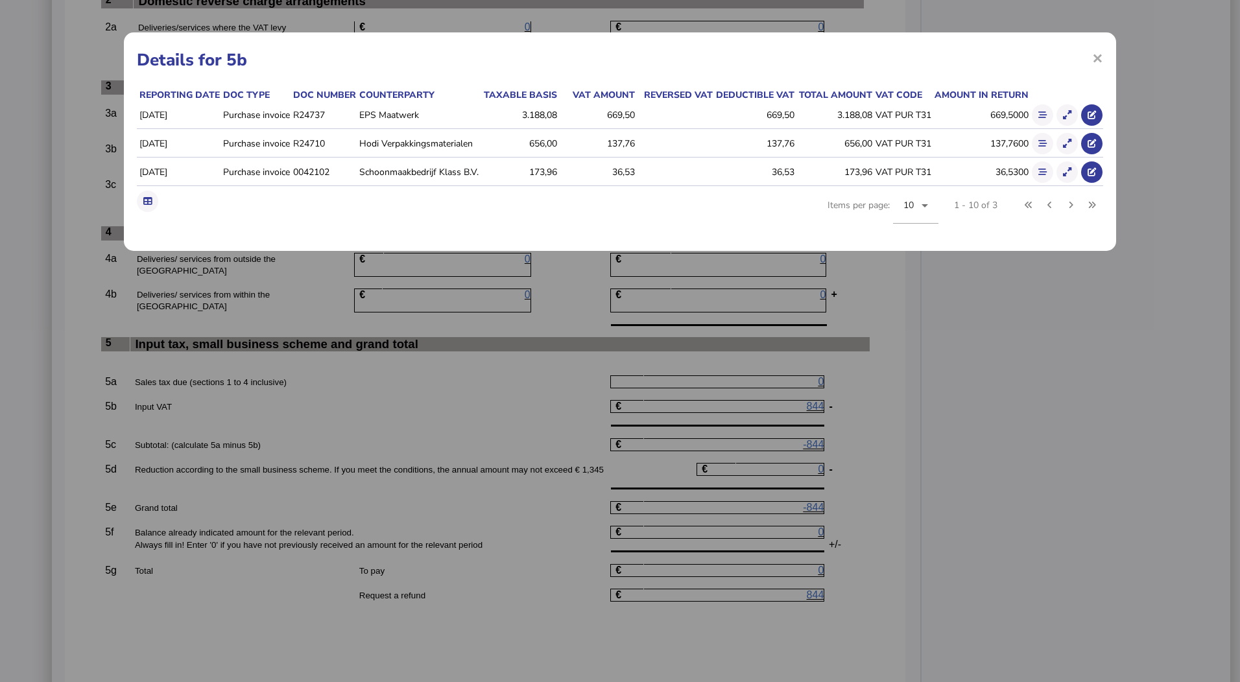
click at [959, 368] on div "× Details for 5b Reporting date Doc type Doc number Counterparty Taxable basis …" at bounding box center [620, 341] width 1240 height 682
click at [1092, 59] on span "×" at bounding box center [1097, 57] width 11 height 25
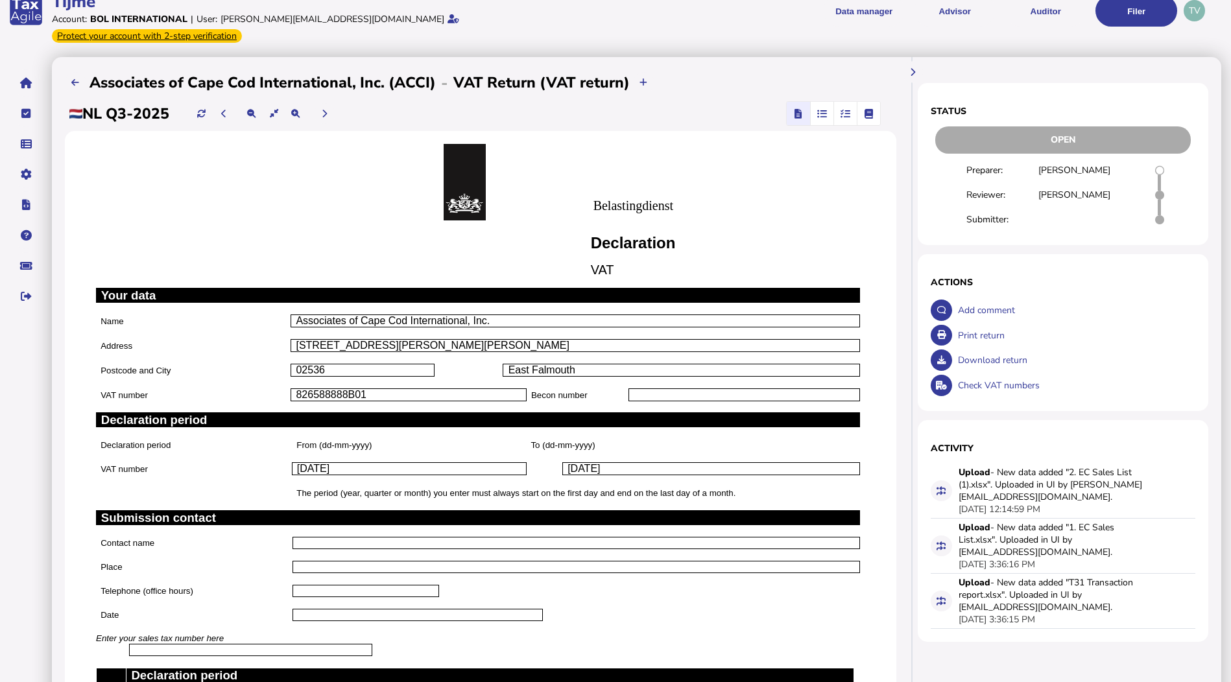
scroll to position [0, 0]
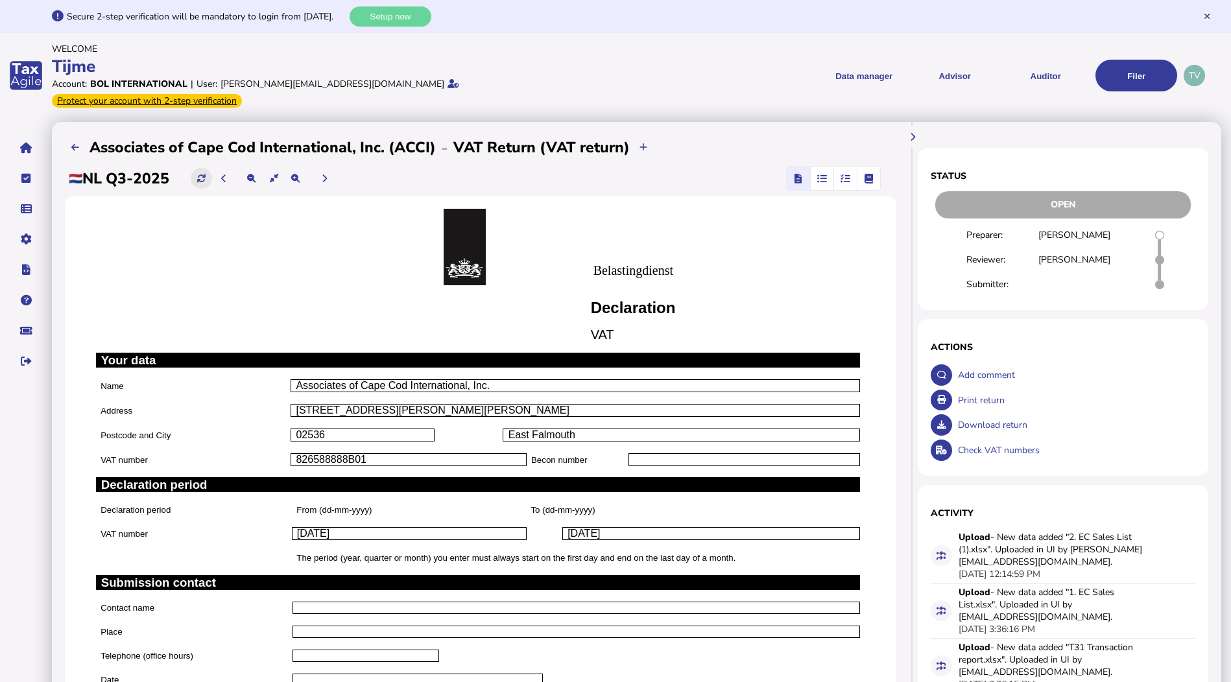
click at [204, 174] on icon at bounding box center [201, 178] width 8 height 8
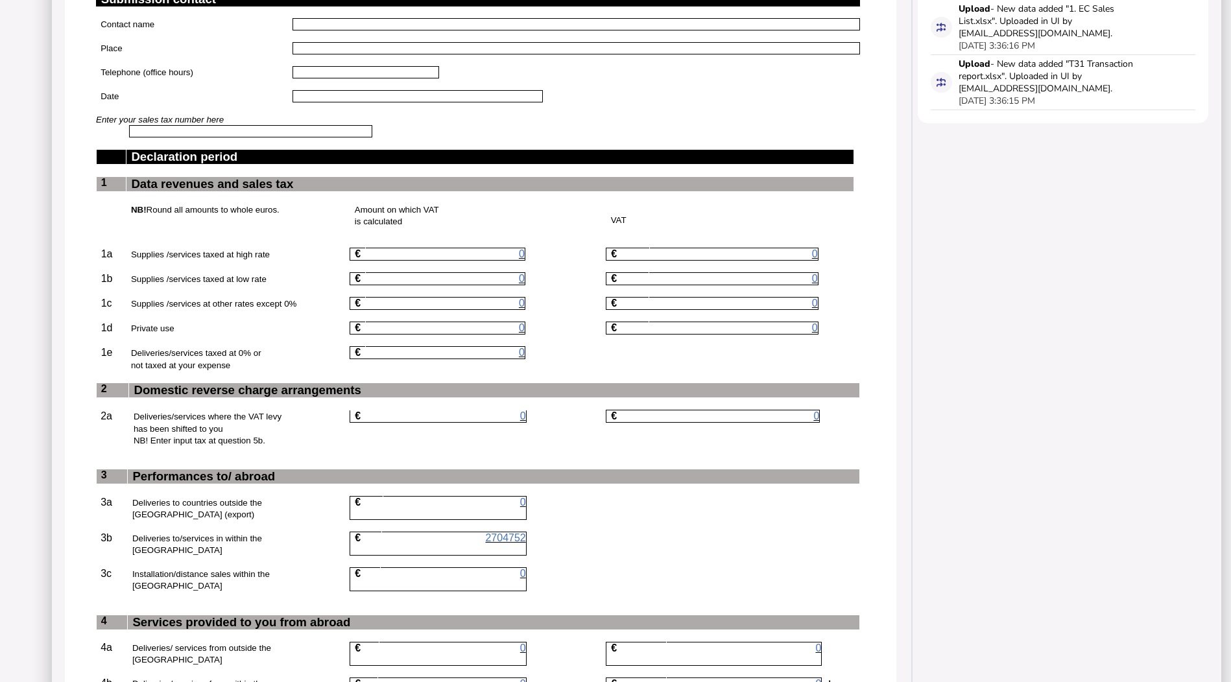
scroll to position [973, 0]
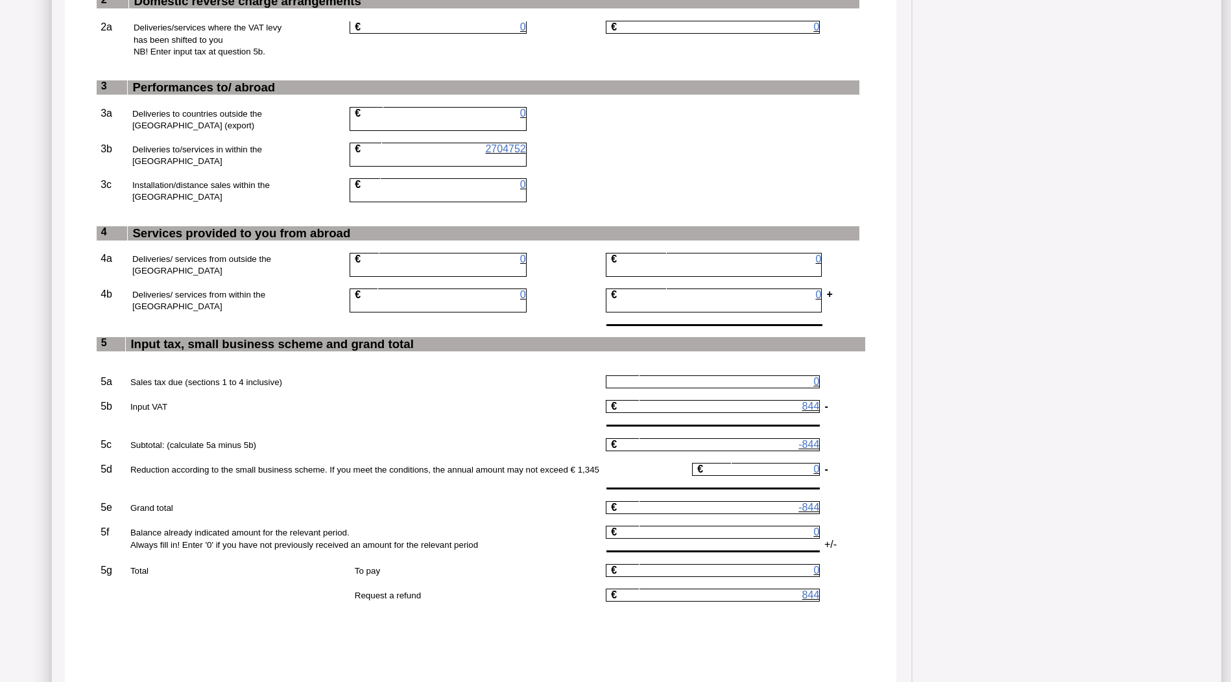
click at [820, 401] on span "844" at bounding box center [811, 406] width 18 height 11
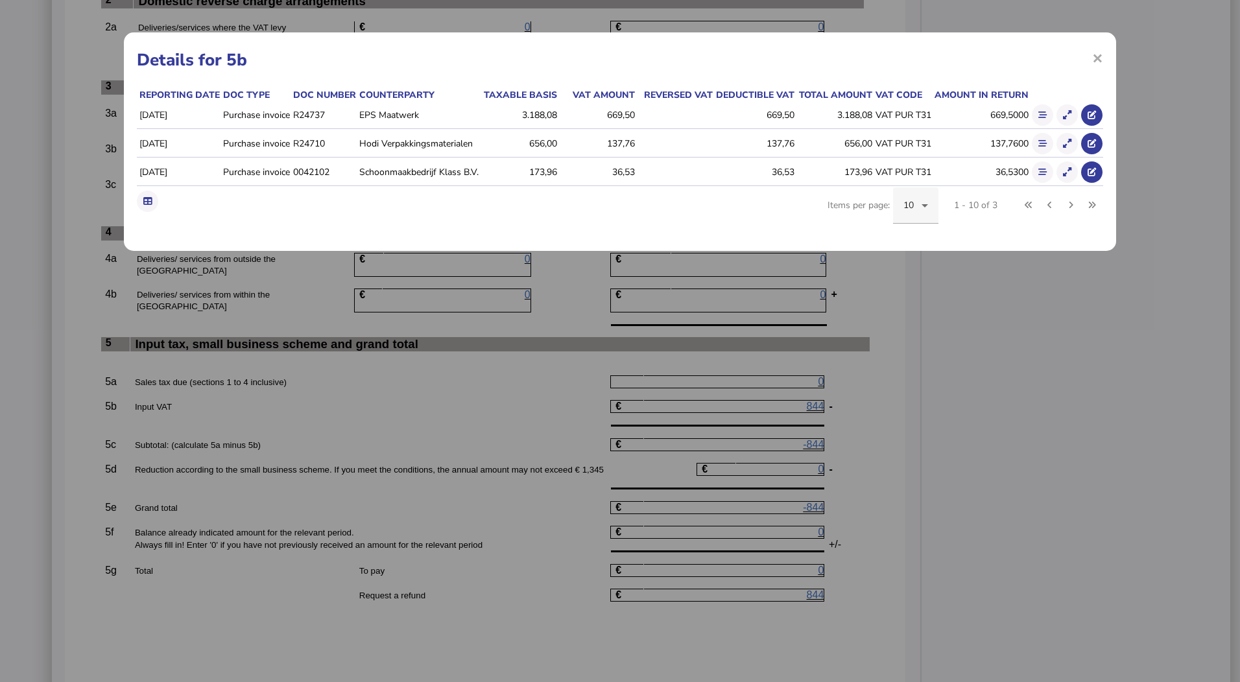
click at [926, 205] on icon at bounding box center [925, 205] width 6 height 3
click at [926, 205] on div at bounding box center [620, 341] width 1240 height 682
click at [1003, 333] on div "× Details for 5b Reporting date Doc type Doc number Counterparty Taxable basis …" at bounding box center [620, 341] width 1240 height 682
click at [1007, 329] on div "× Details for 5b Reporting date Doc type Doc number Counterparty Taxable basis …" at bounding box center [620, 341] width 1240 height 682
click at [1099, 58] on span "×" at bounding box center [1097, 57] width 11 height 25
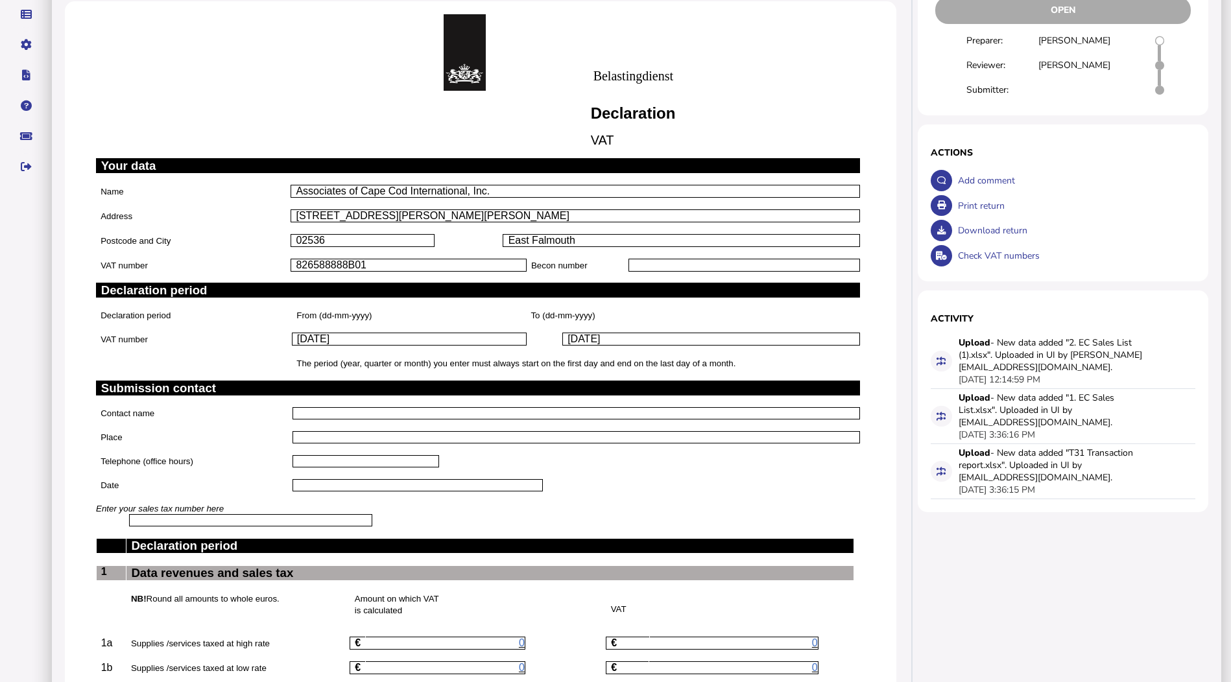
scroll to position [65, 0]
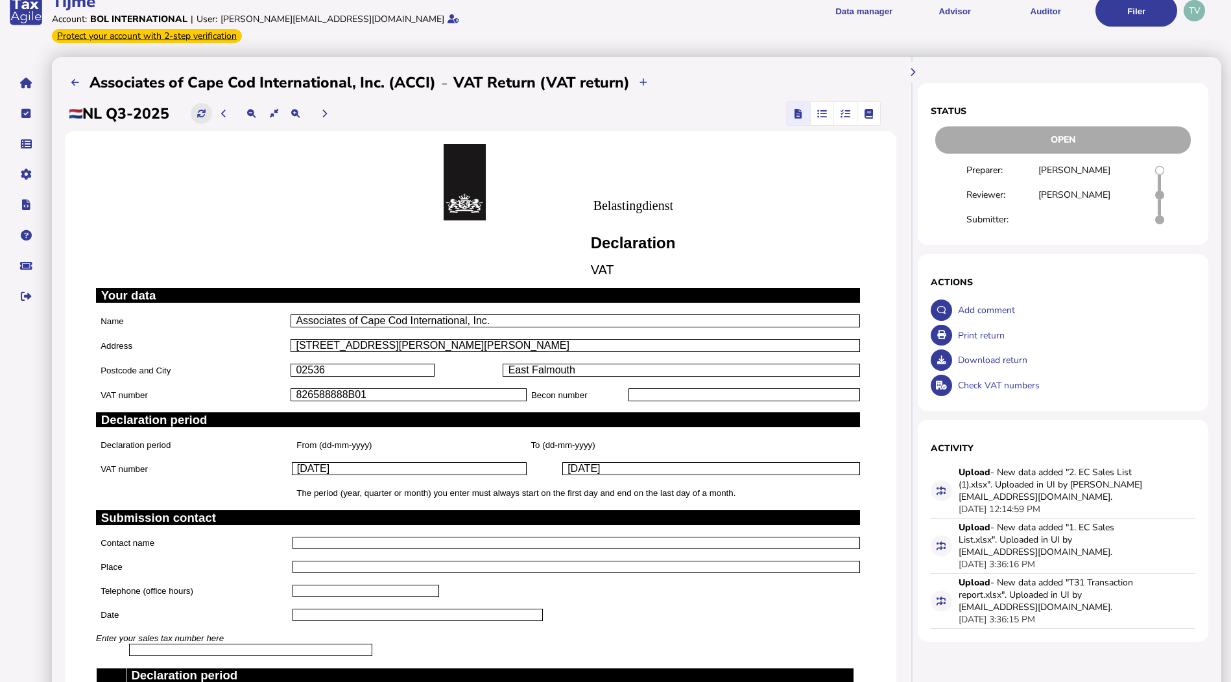
click at [206, 110] on icon at bounding box center [201, 114] width 8 height 8
click at [212, 103] on button at bounding box center [201, 113] width 21 height 21
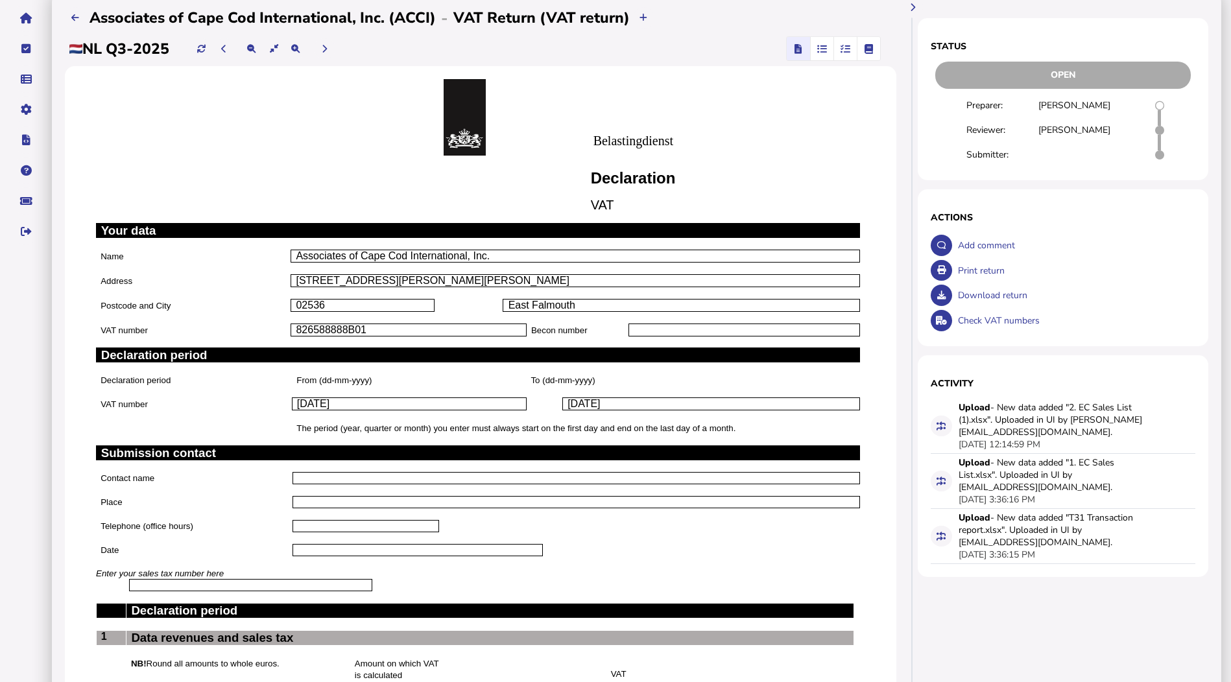
scroll to position [0, 0]
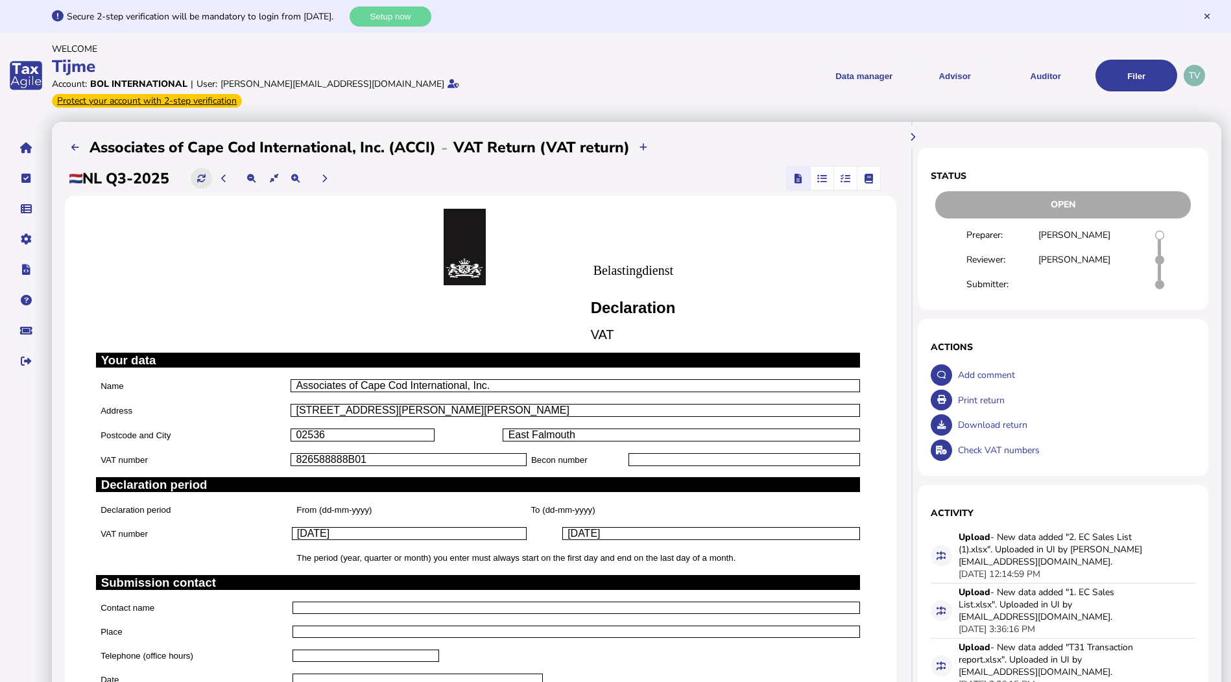
click at [206, 174] on icon at bounding box center [201, 178] width 8 height 8
